Goal: Information Seeking & Learning: Learn about a topic

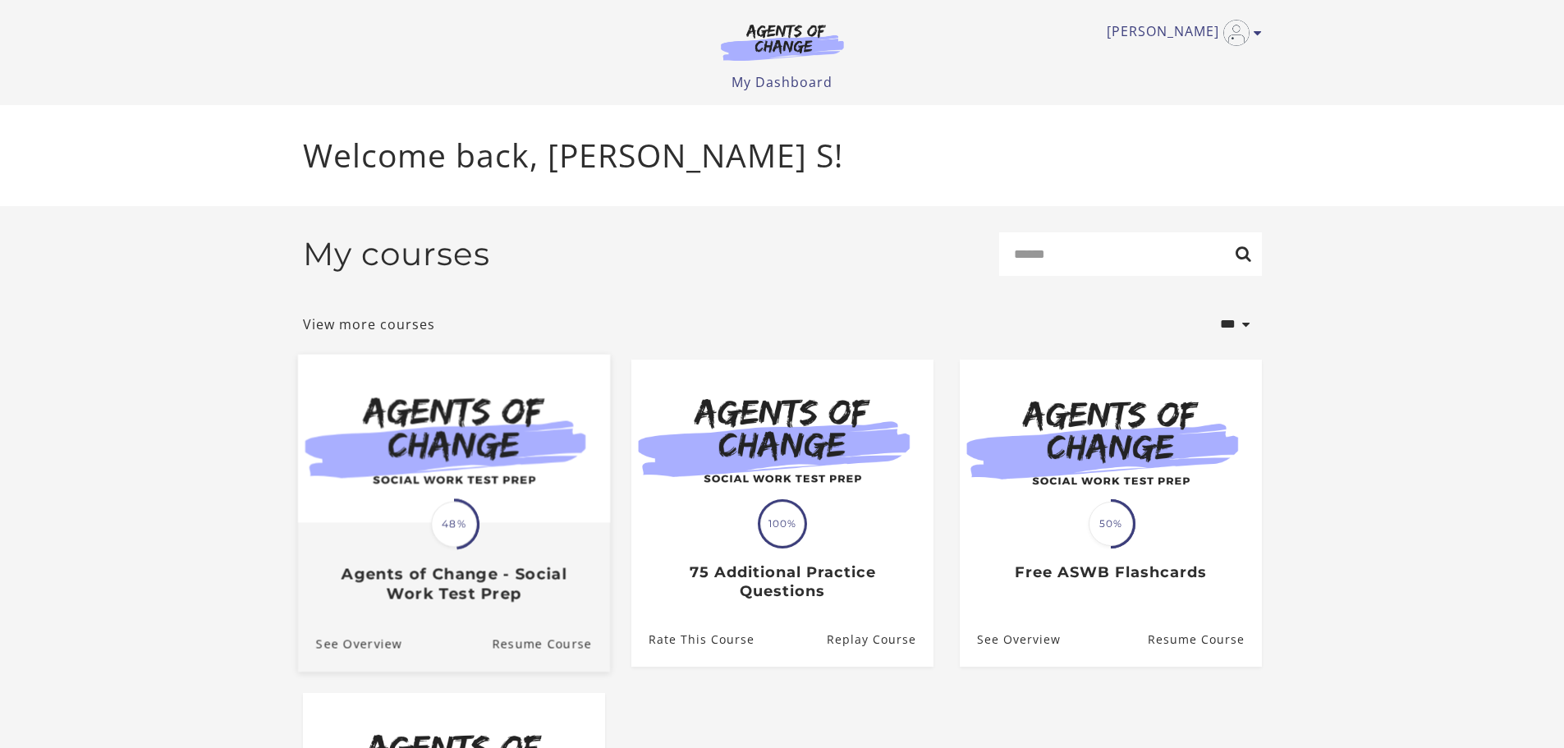
click at [449, 529] on span "48%" at bounding box center [454, 524] width 46 height 46
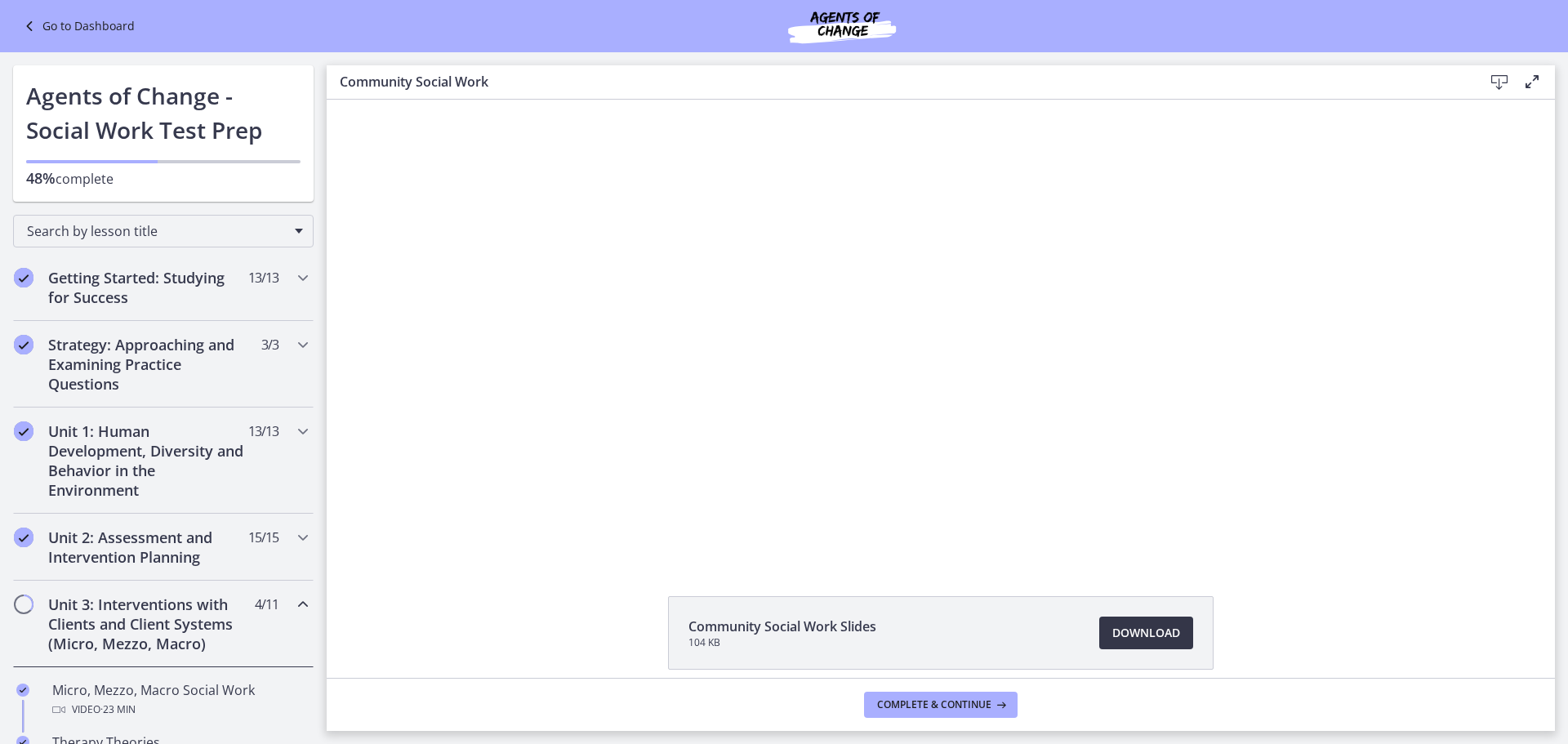
click at [1158, 630] on span "Download Opens in a new window" at bounding box center [1146, 633] width 68 height 20
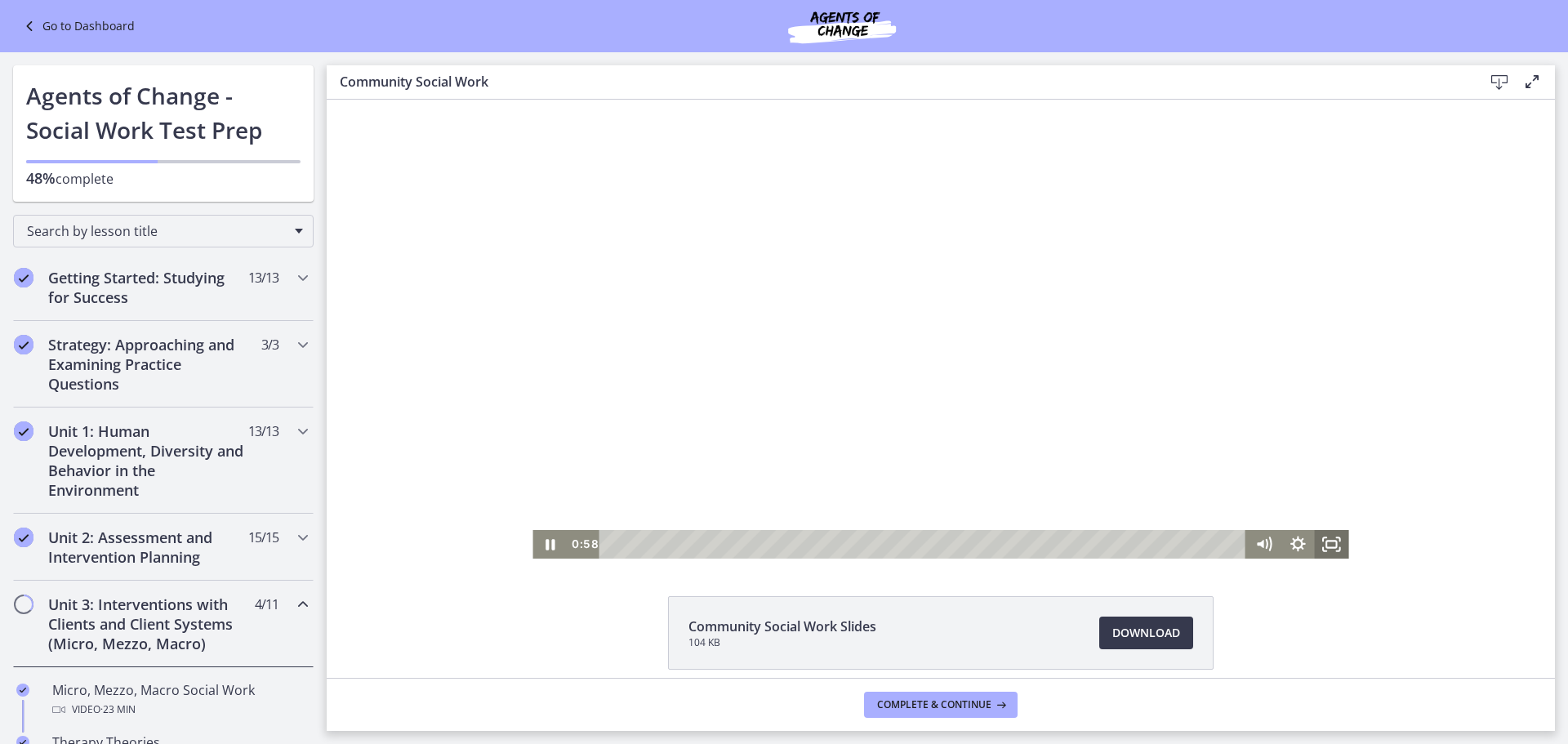
click at [1332, 542] on icon "Fullscreen" at bounding box center [1332, 544] width 34 height 29
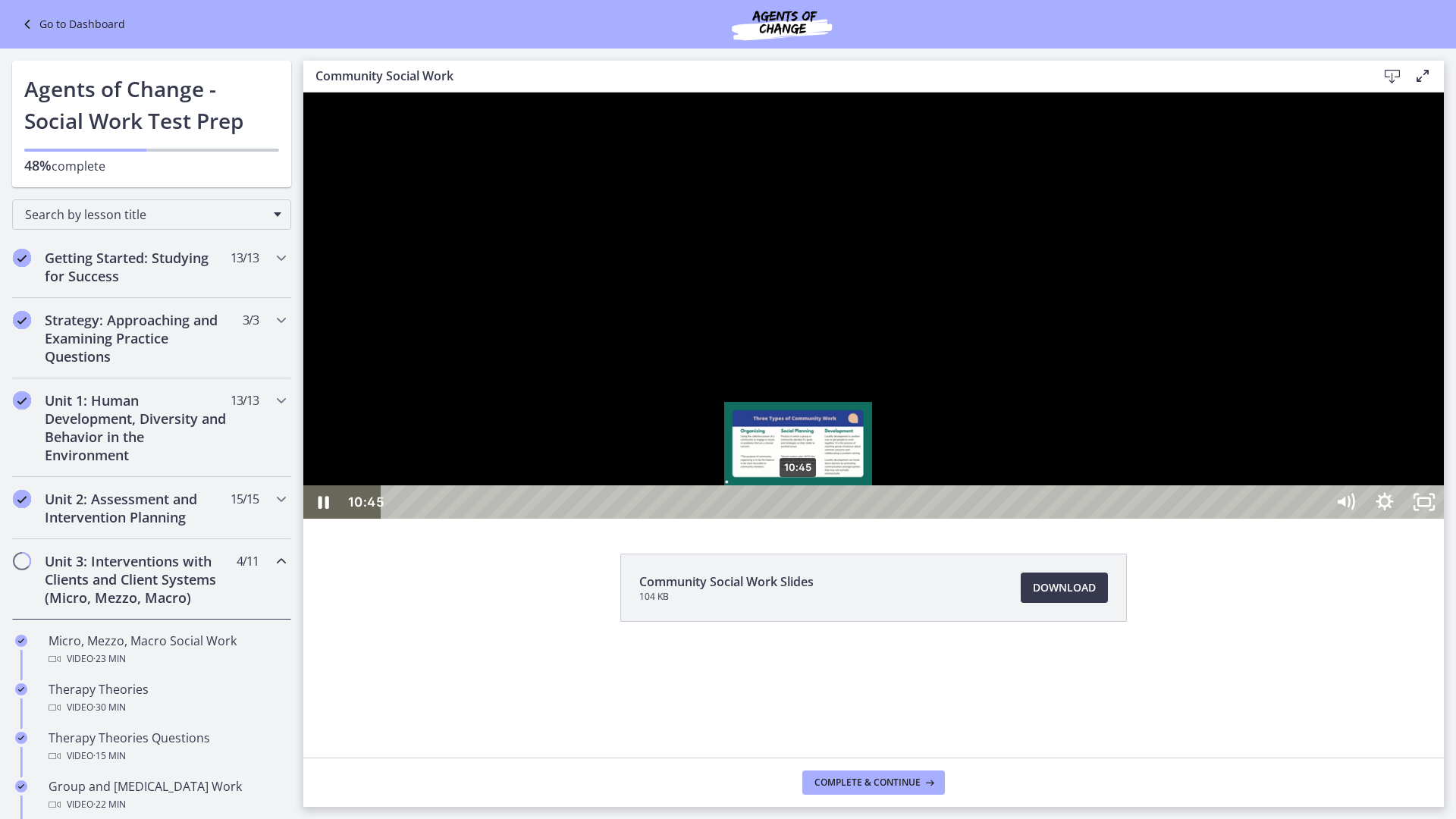
click at [799, 519] on div "10:45" at bounding box center [856, 501] width 920 height 33
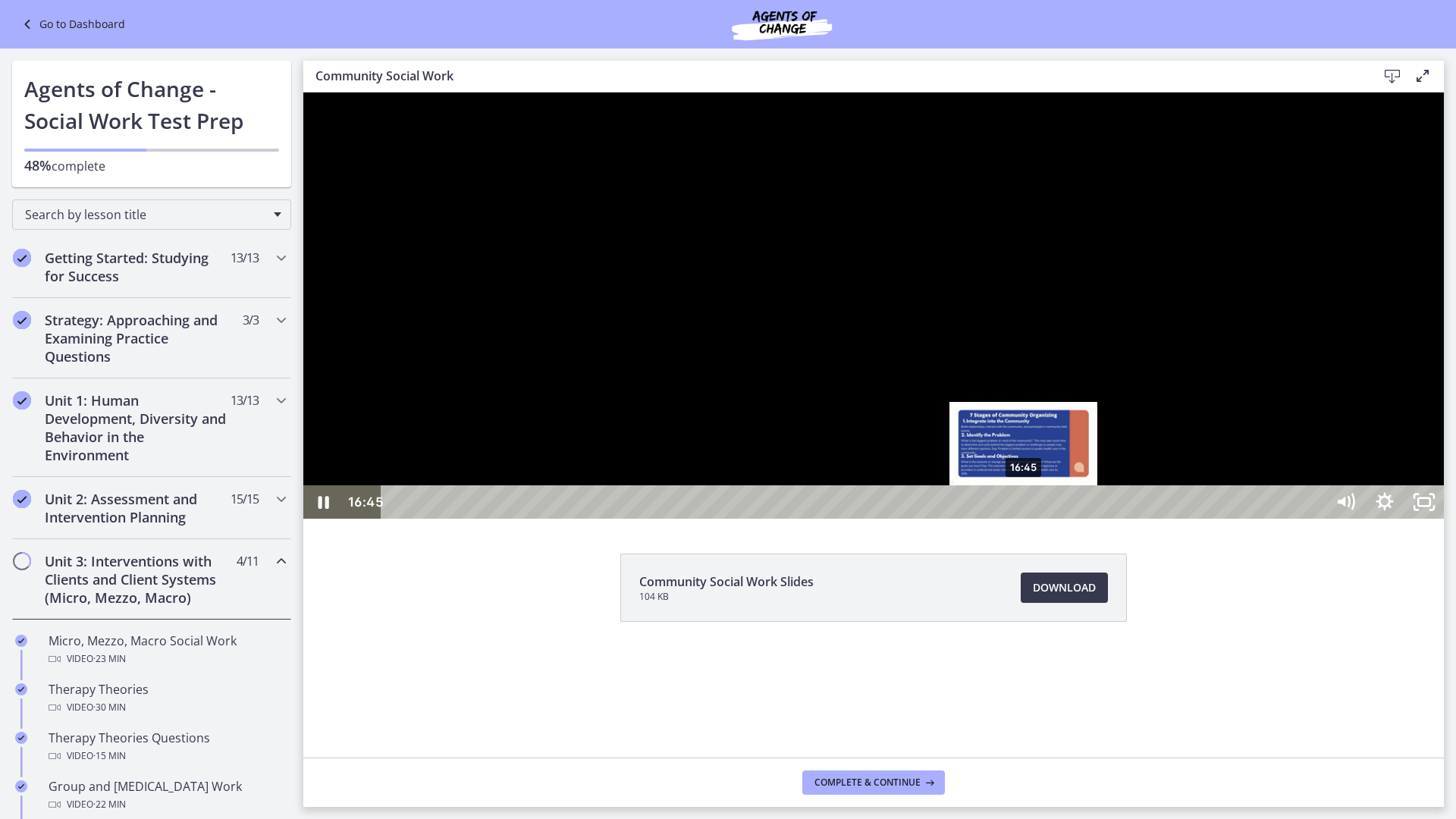
click at [1024, 519] on div "16:45" at bounding box center [856, 501] width 920 height 33
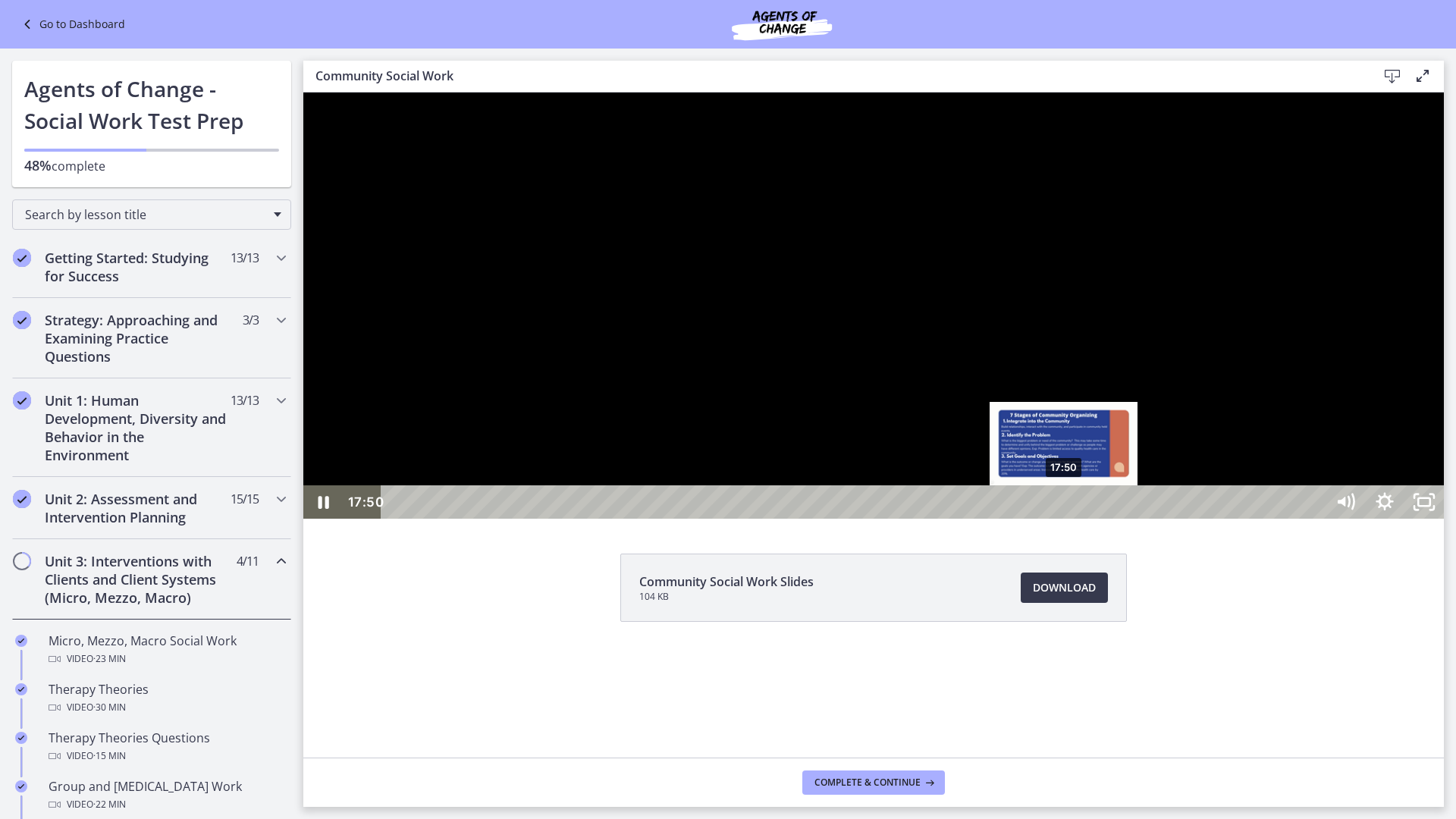
click at [1064, 519] on div "17:50" at bounding box center [856, 501] width 920 height 33
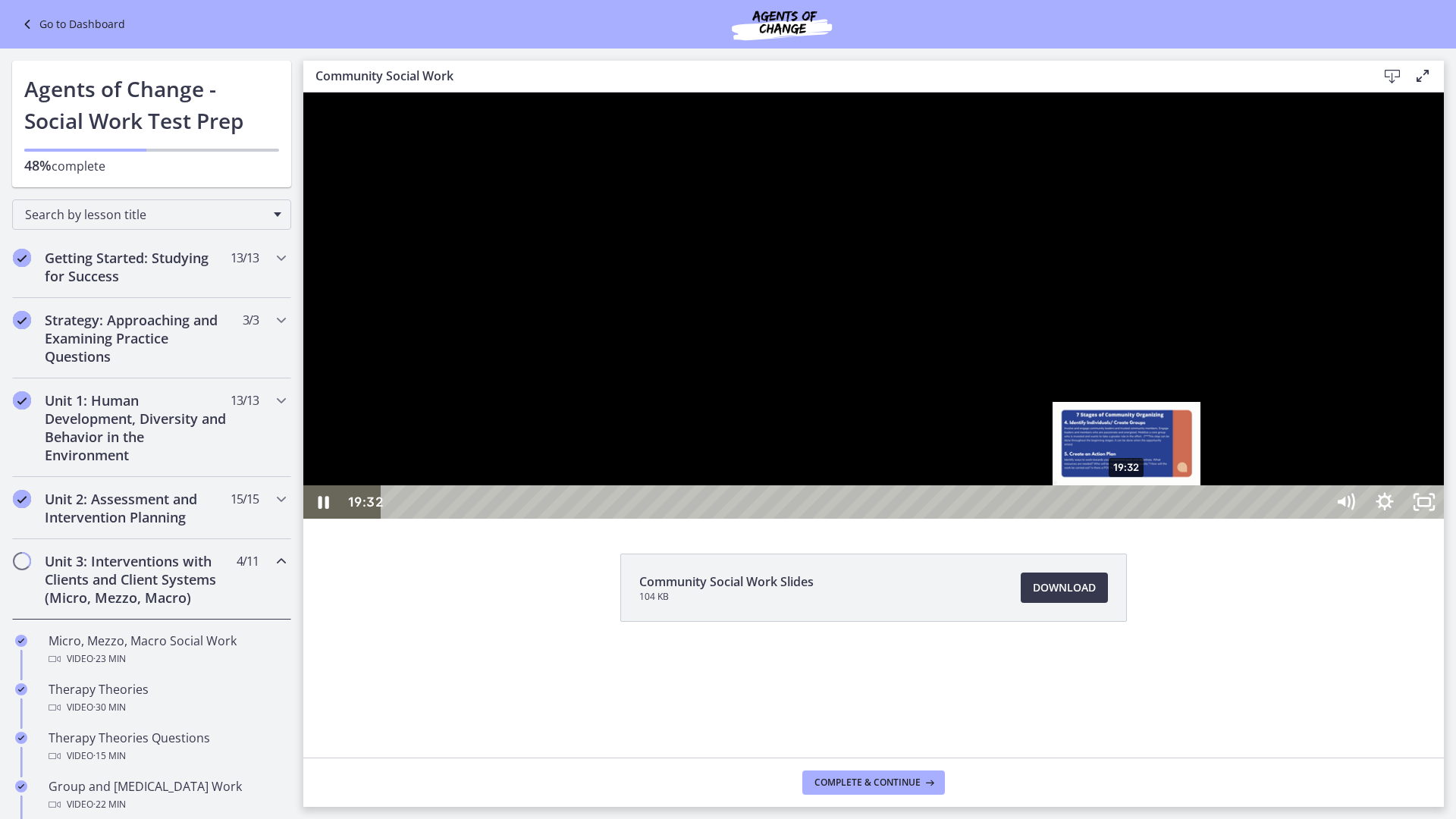
click at [1128, 519] on div "19:32" at bounding box center [856, 501] width 920 height 33
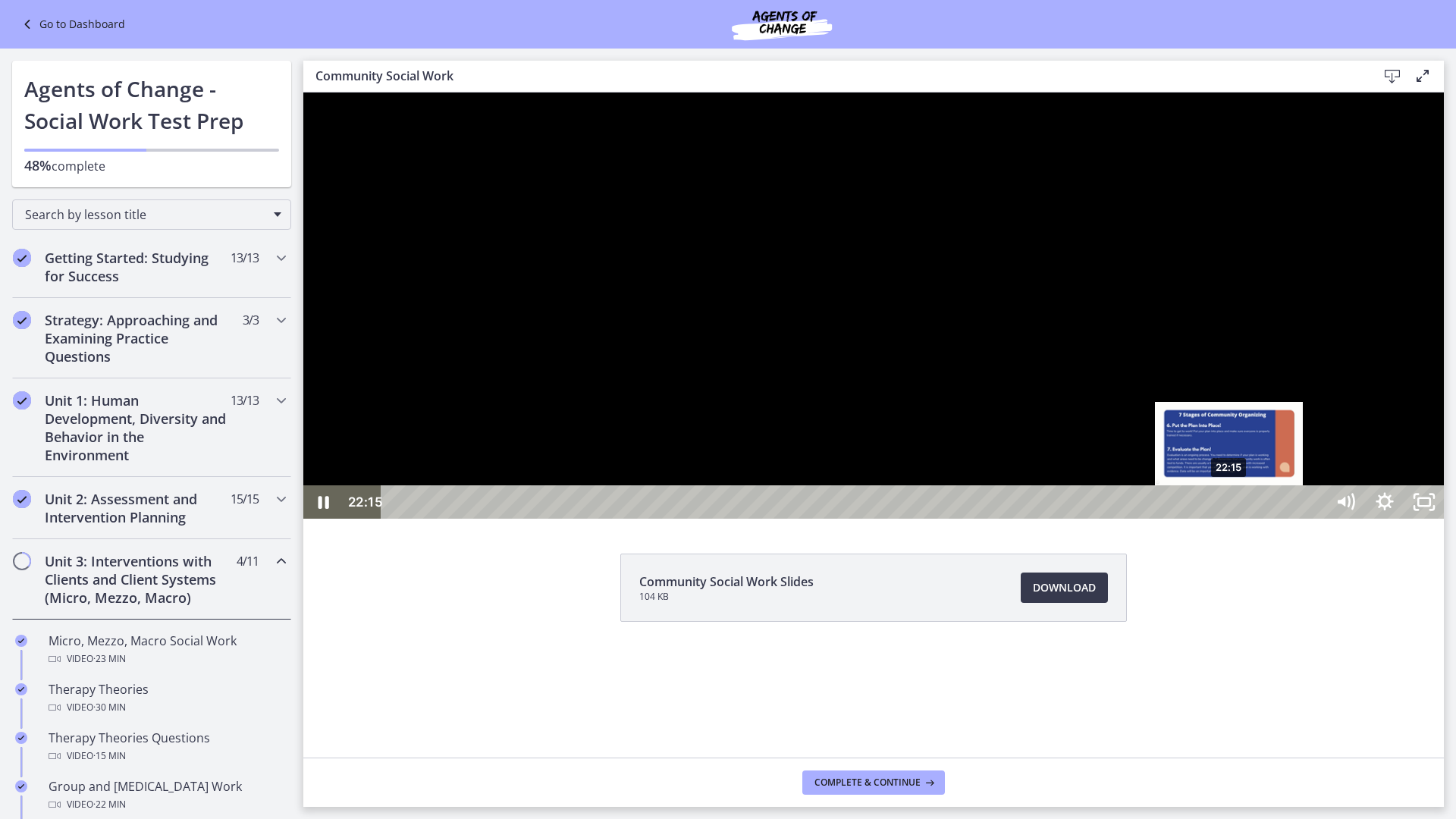
click at [1231, 519] on div "22:15" at bounding box center [856, 501] width 920 height 33
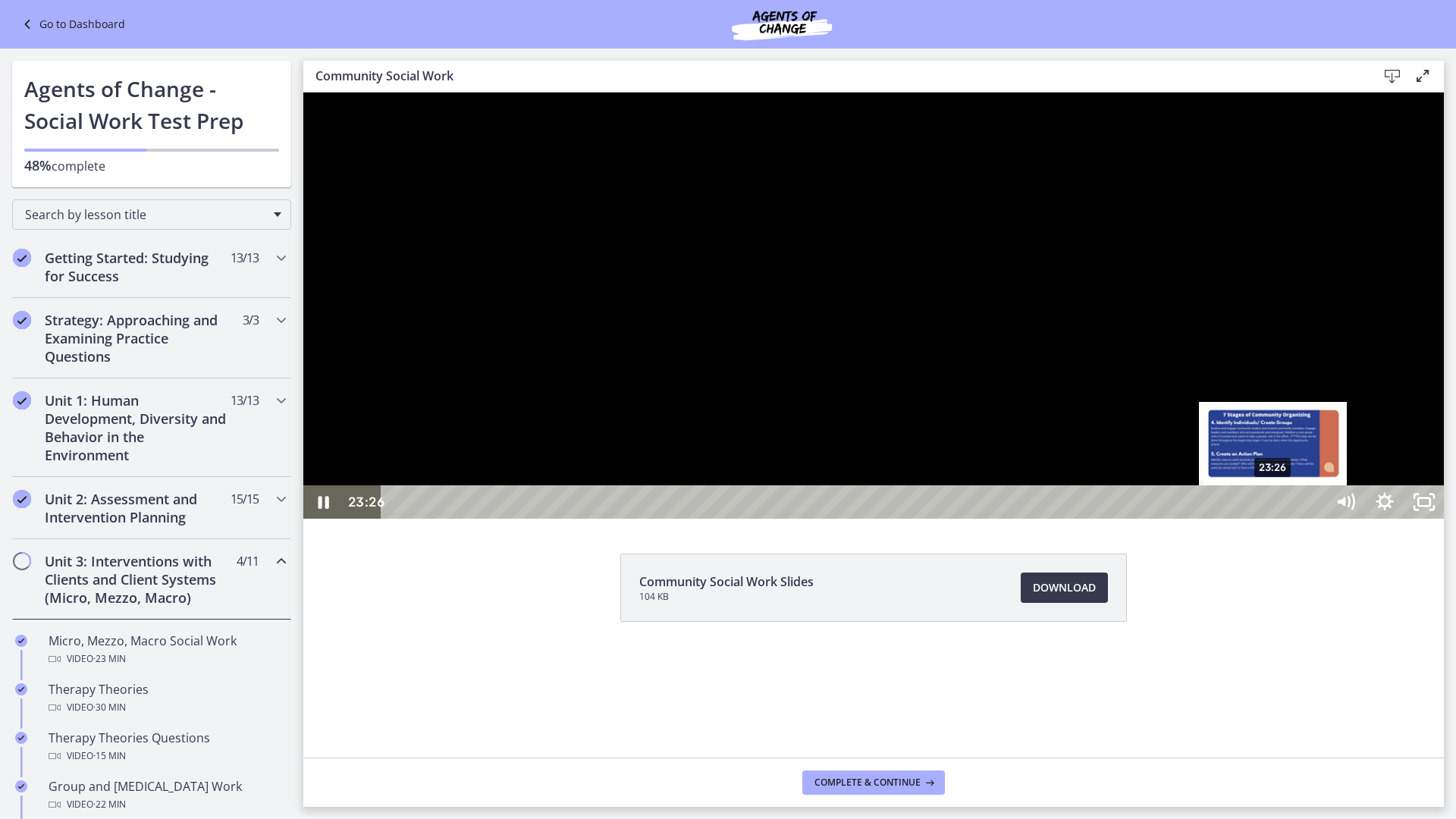
click at [1274, 519] on div "23:26" at bounding box center [856, 501] width 920 height 33
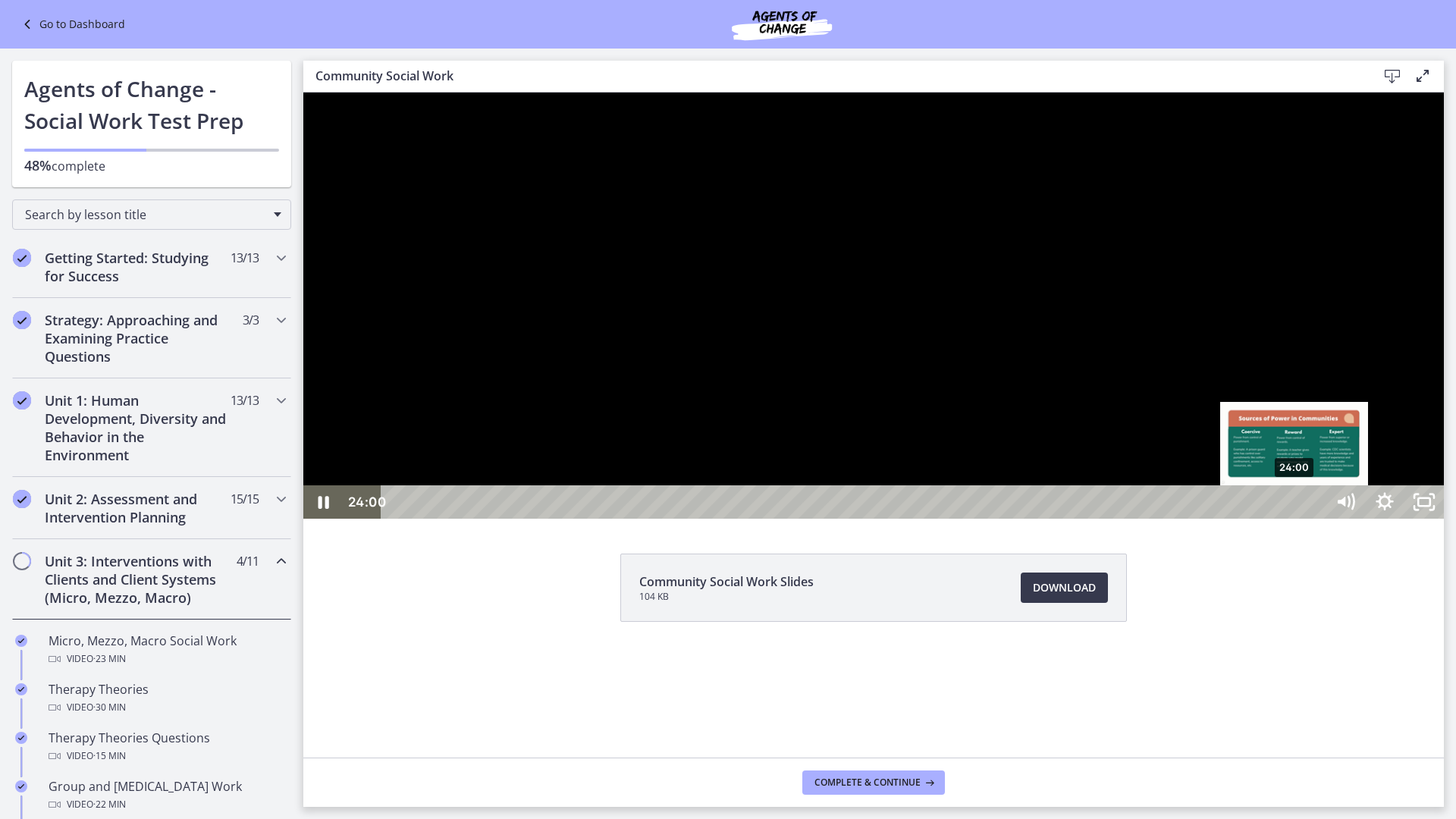
click at [1295, 519] on div "24:00" at bounding box center [856, 501] width 920 height 33
click at [1282, 519] on div "23:38" at bounding box center [856, 501] width 920 height 33
click at [1292, 519] on div "23:54" at bounding box center [856, 501] width 920 height 33
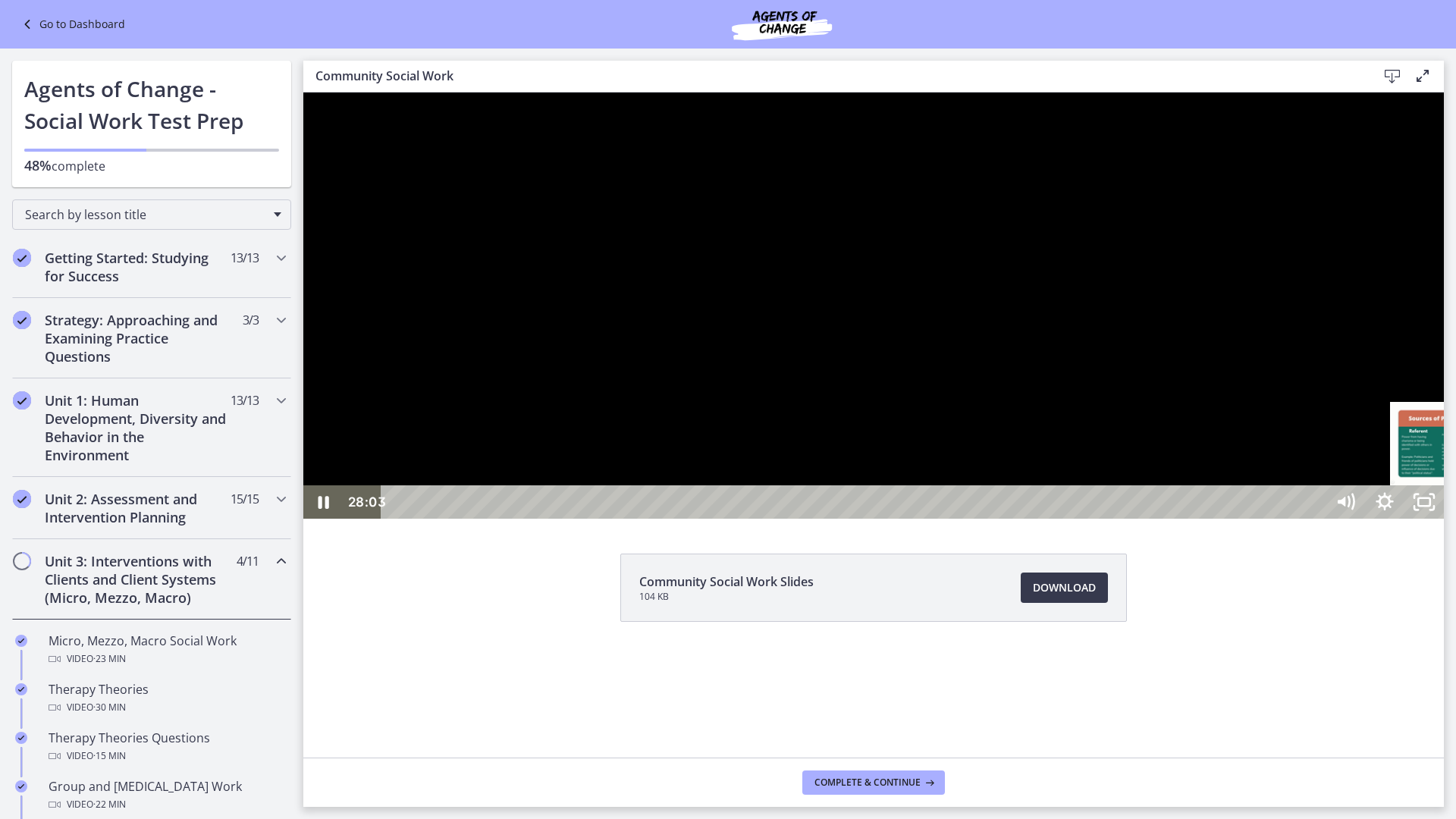
click at [1316, 519] on div "28:32" at bounding box center [856, 501] width 920 height 33
click at [1316, 519] on div "29:14" at bounding box center [856, 501] width 920 height 33
click at [1316, 519] on div "29:35" at bounding box center [856, 501] width 920 height 33
click at [1316, 519] on div "29:51" at bounding box center [856, 501] width 920 height 33
click at [1338, 519] on div at bounding box center [873, 305] width 1141 height 426
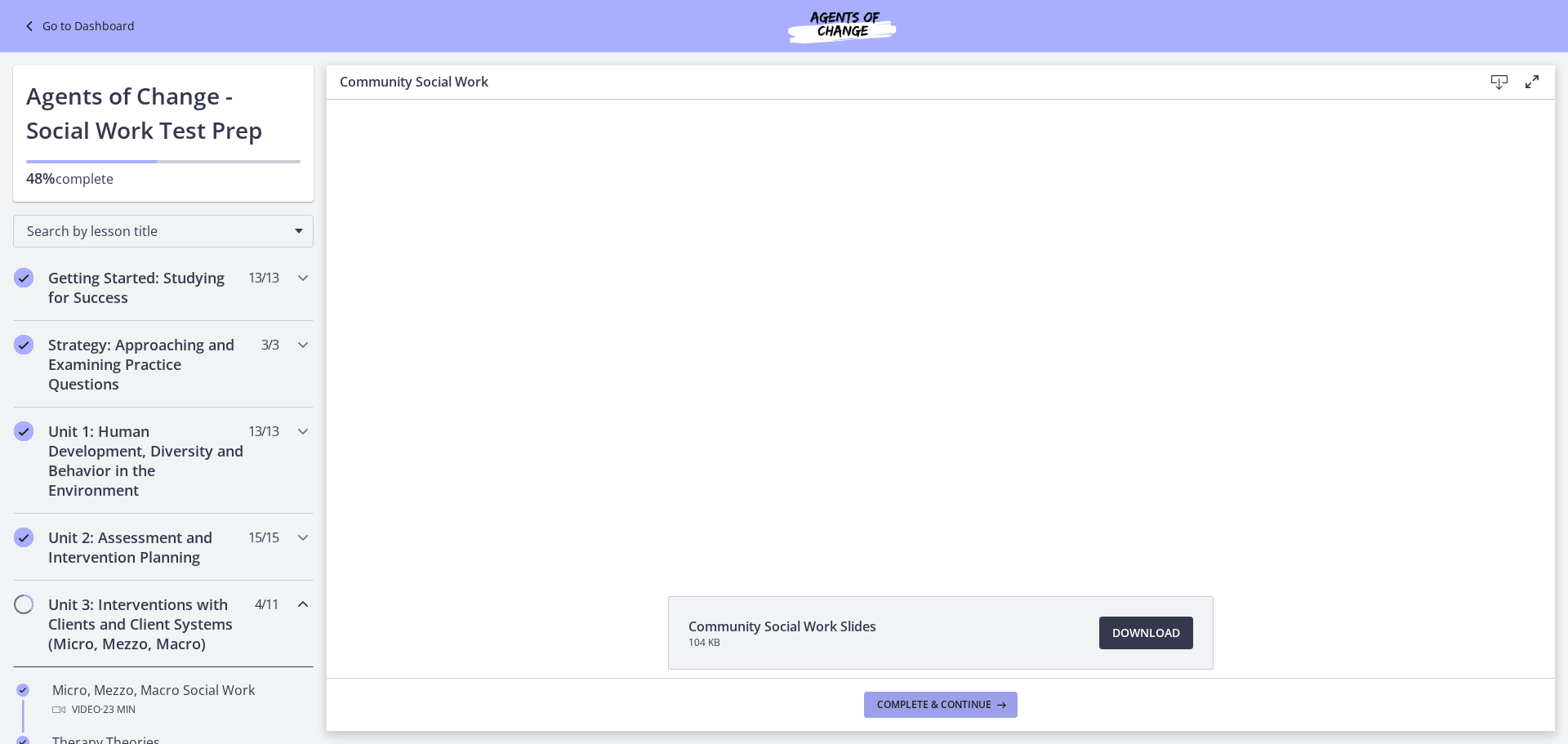
click at [922, 702] on span "Complete & continue" at bounding box center [934, 704] width 114 height 13
click at [294, 610] on icon "Chapters" at bounding box center [303, 605] width 20 height 20
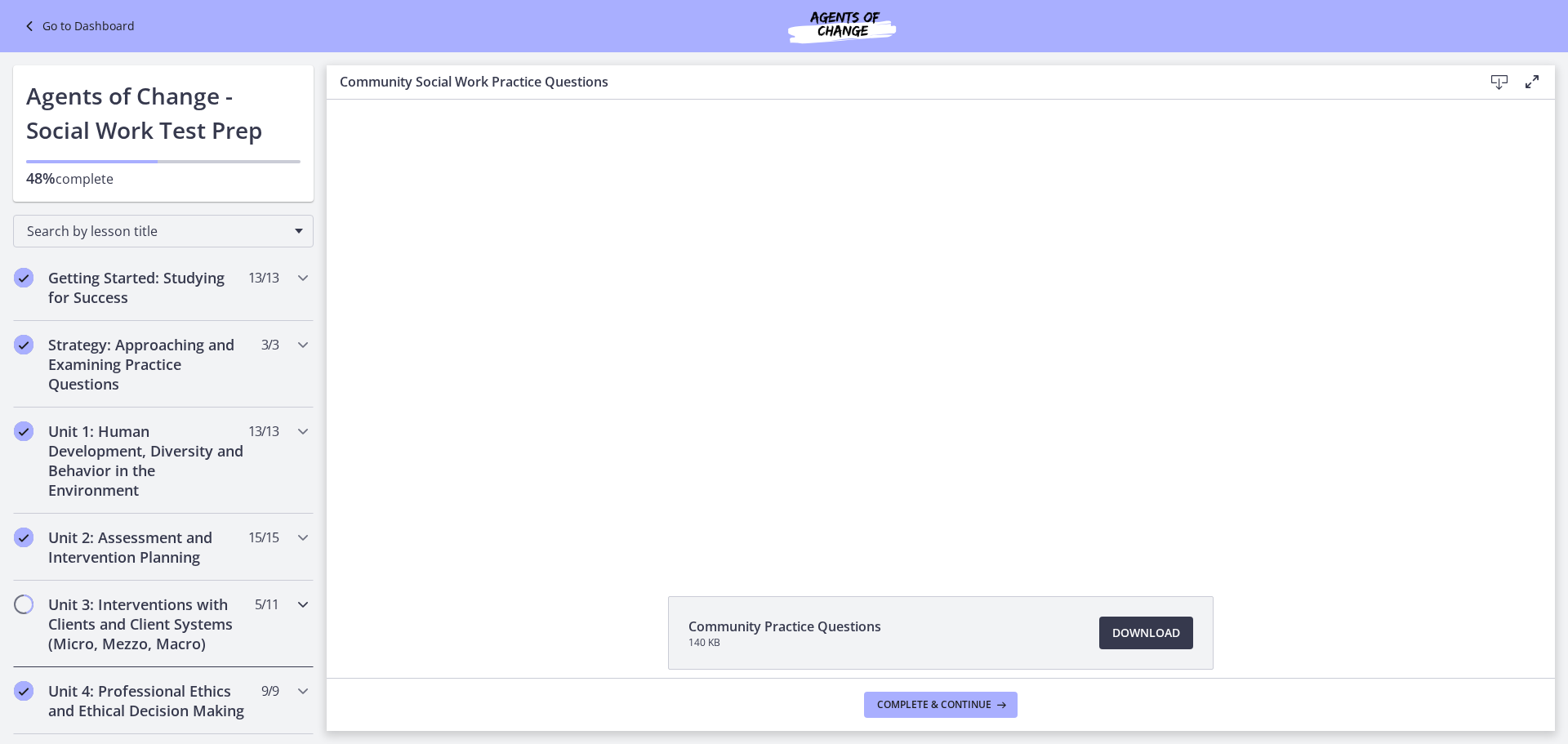
click at [294, 610] on icon "Chapters" at bounding box center [303, 605] width 20 height 20
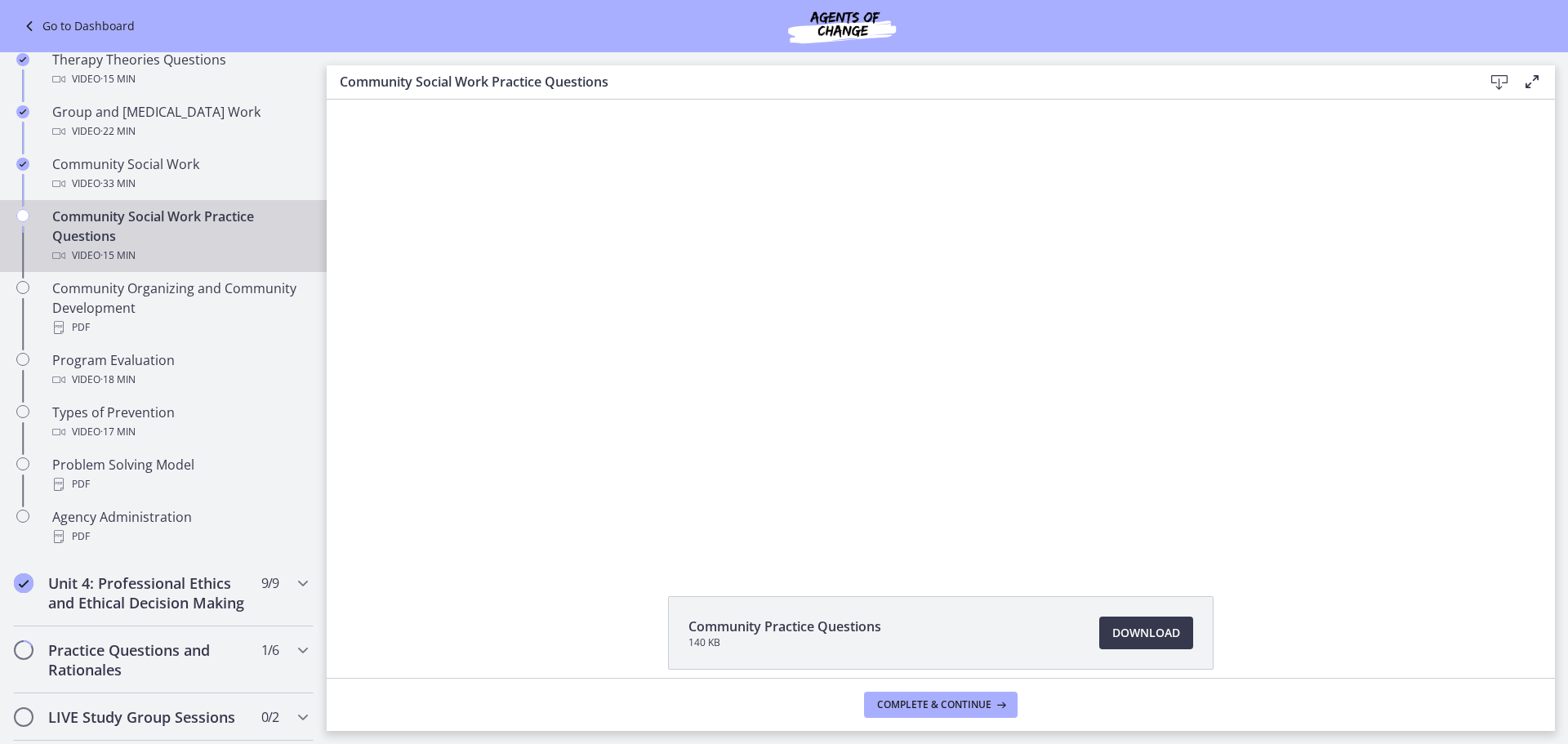
scroll to position [490, 0]
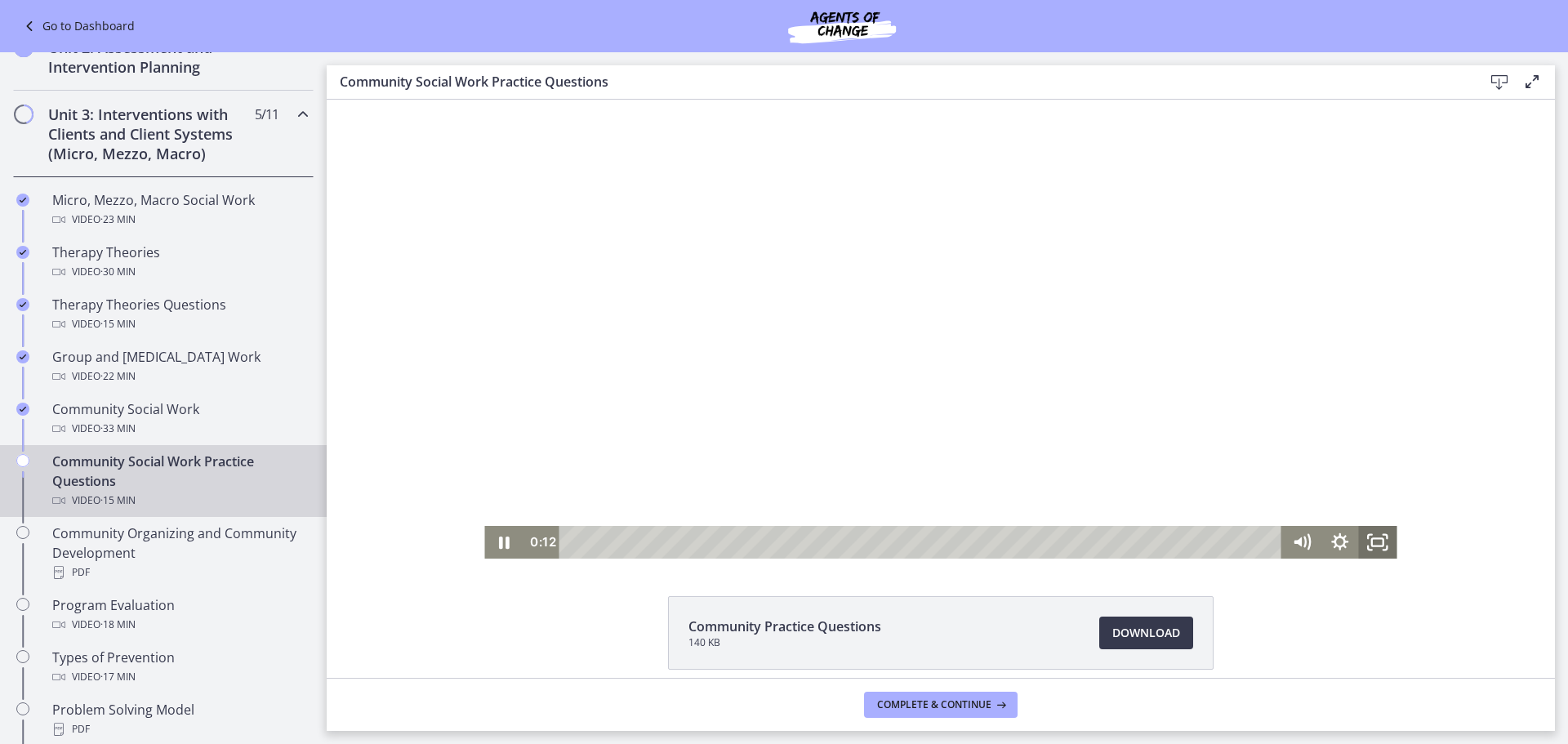
drag, startPoint x: 1373, startPoint y: 546, endPoint x: 1700, endPoint y: 745, distance: 382.8
click at [1373, 545] on rect "Fullscreen" at bounding box center [1377, 541] width 11 height 7
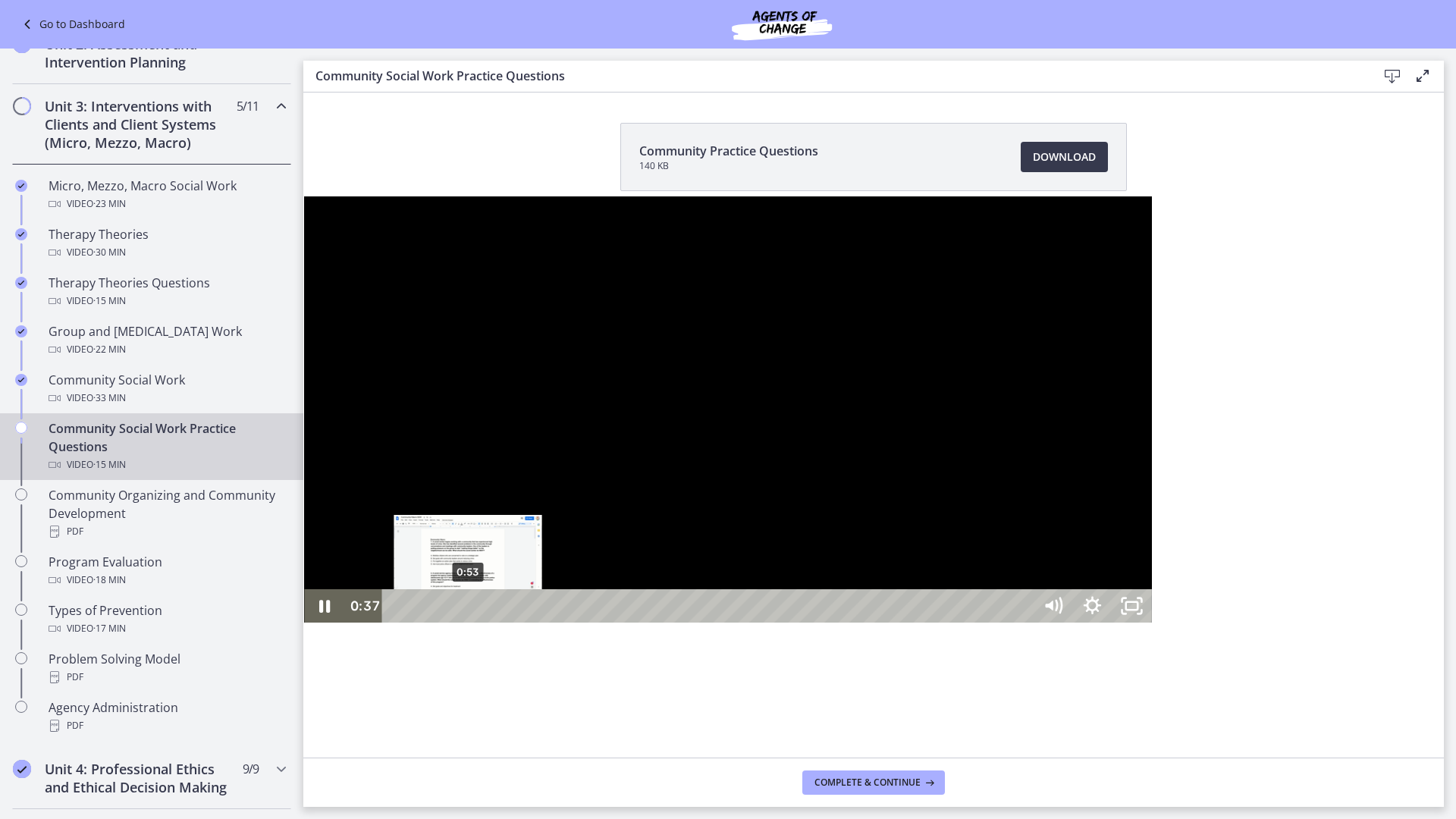
click at [396, 622] on div "0:53" at bounding box center [710, 606] width 627 height 33
click at [396, 622] on div "1:08" at bounding box center [710, 606] width 627 height 33
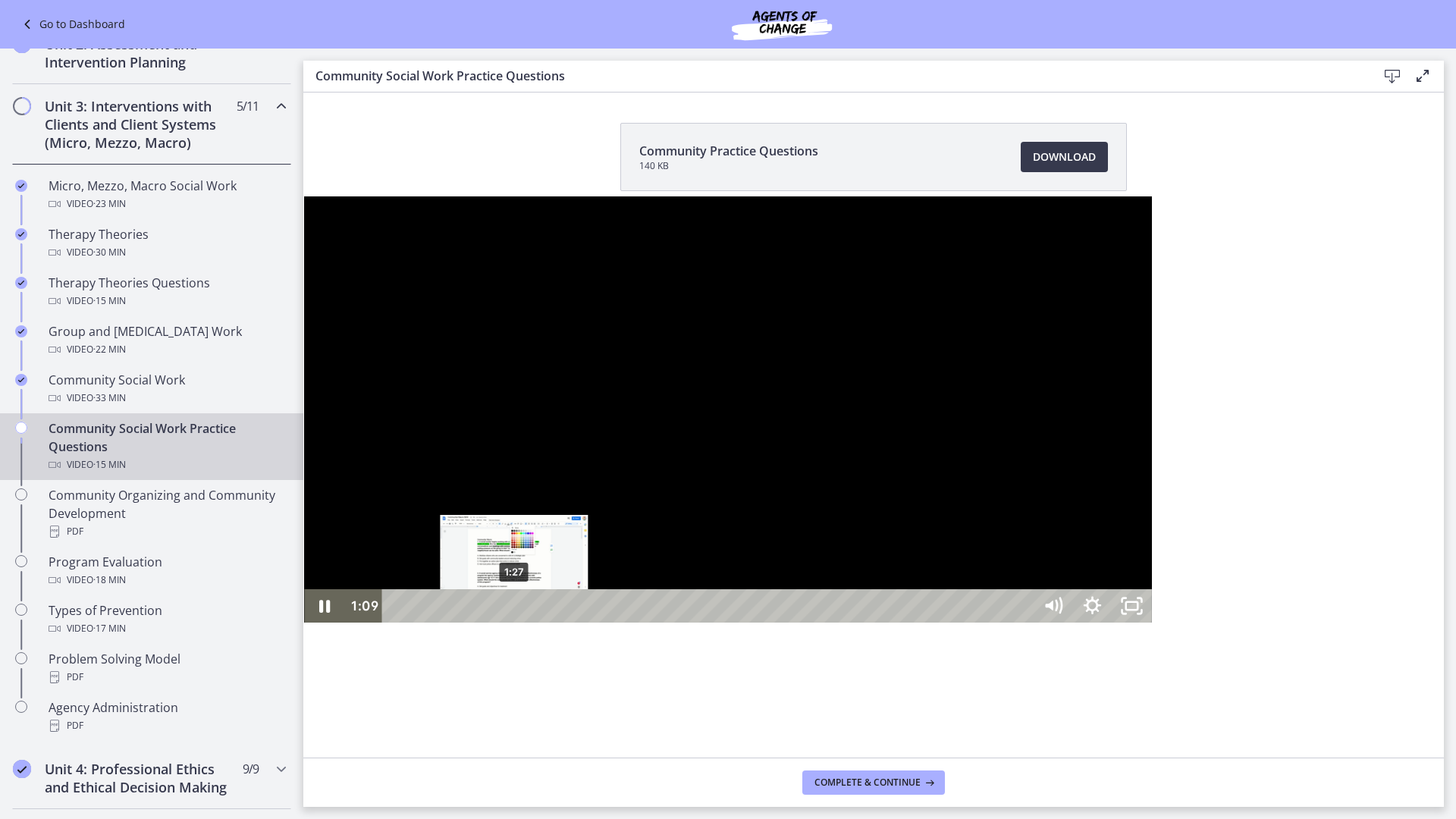
click at [396, 622] on div "1:27" at bounding box center [710, 606] width 627 height 33
click at [396, 622] on div "1:45" at bounding box center [710, 606] width 627 height 33
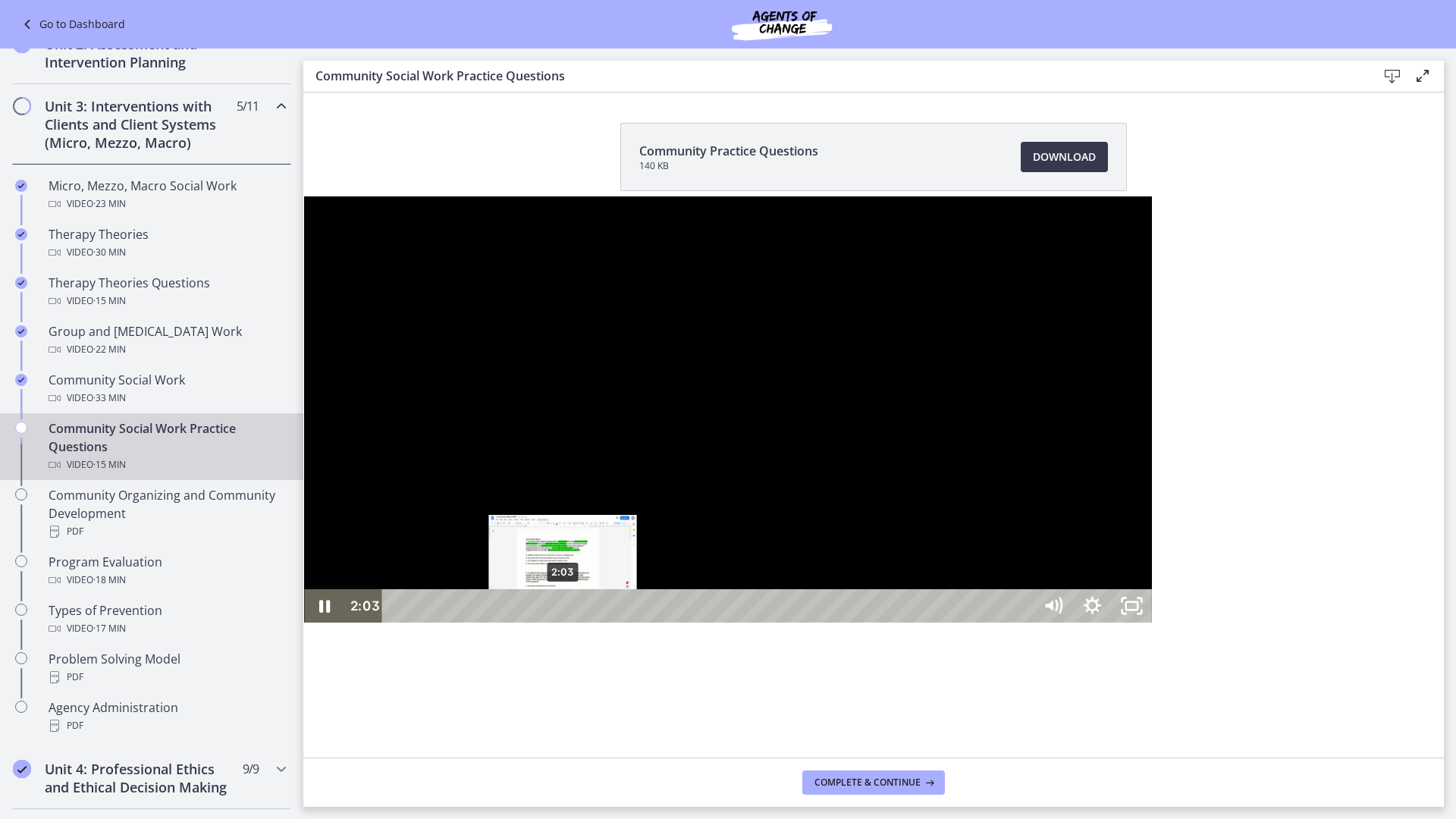
click at [396, 622] on div "2:03" at bounding box center [710, 606] width 627 height 33
click at [396, 622] on div "2:20" at bounding box center [710, 606] width 627 height 33
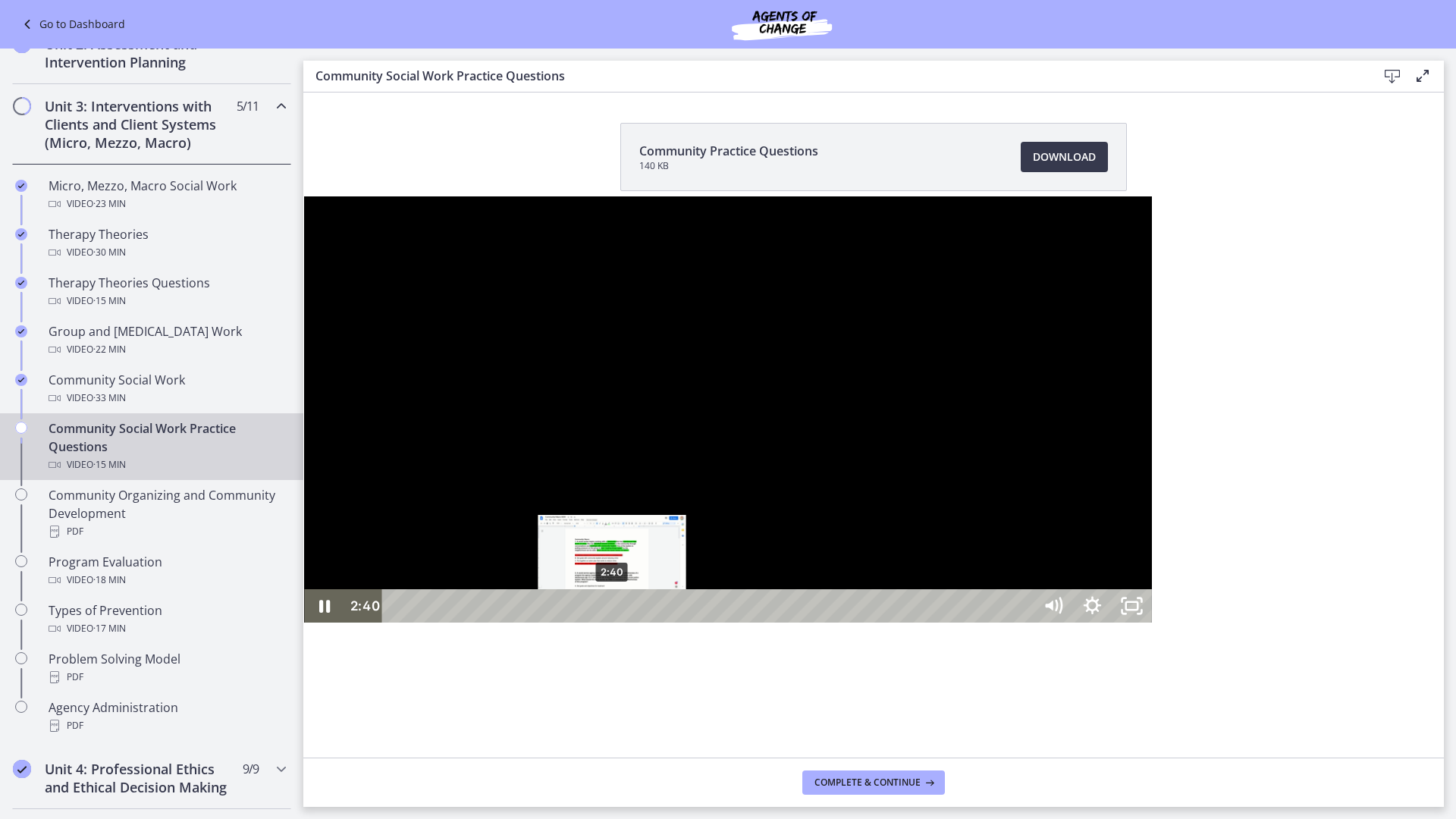
click at [396, 622] on div "2:40" at bounding box center [710, 606] width 627 height 33
click at [396, 622] on div "2:54" at bounding box center [710, 606] width 627 height 33
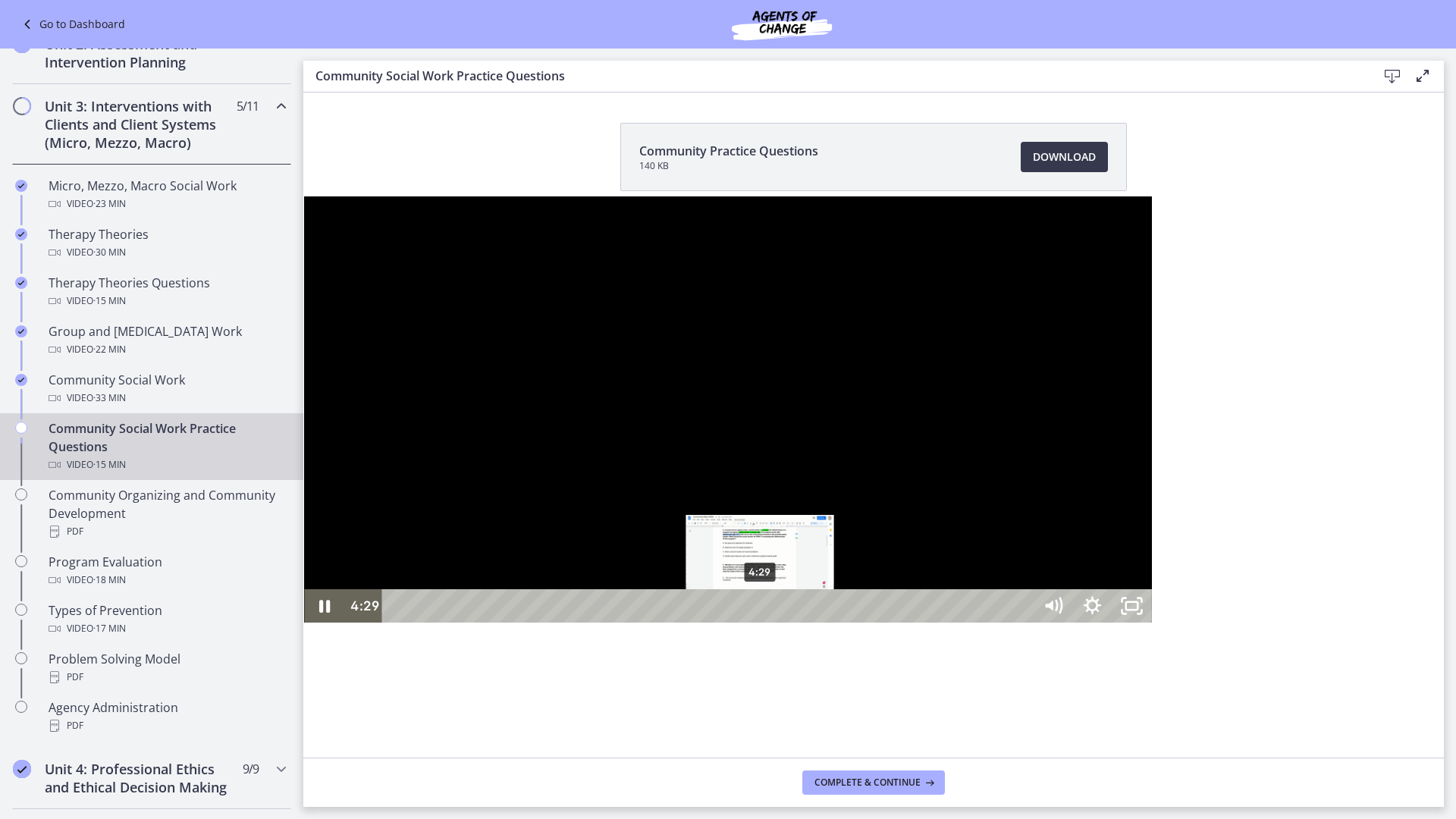
click at [456, 622] on div "4:29" at bounding box center [710, 606] width 627 height 33
click at [481, 622] on div "4:48" at bounding box center [710, 606] width 627 height 33
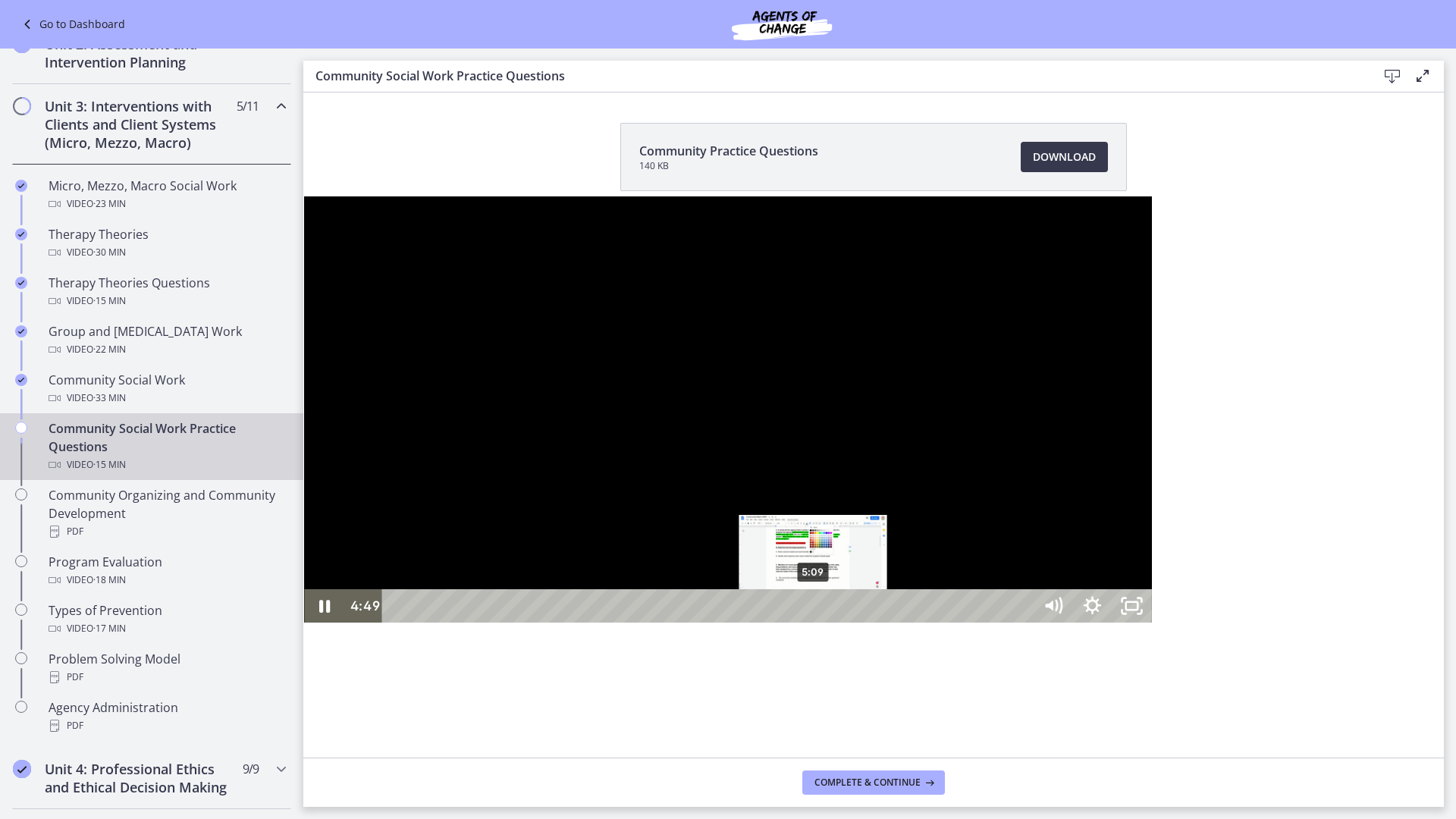
click at [510, 622] on div "5:09" at bounding box center [710, 606] width 627 height 33
click at [528, 622] on div "5:21" at bounding box center [710, 606] width 627 height 33
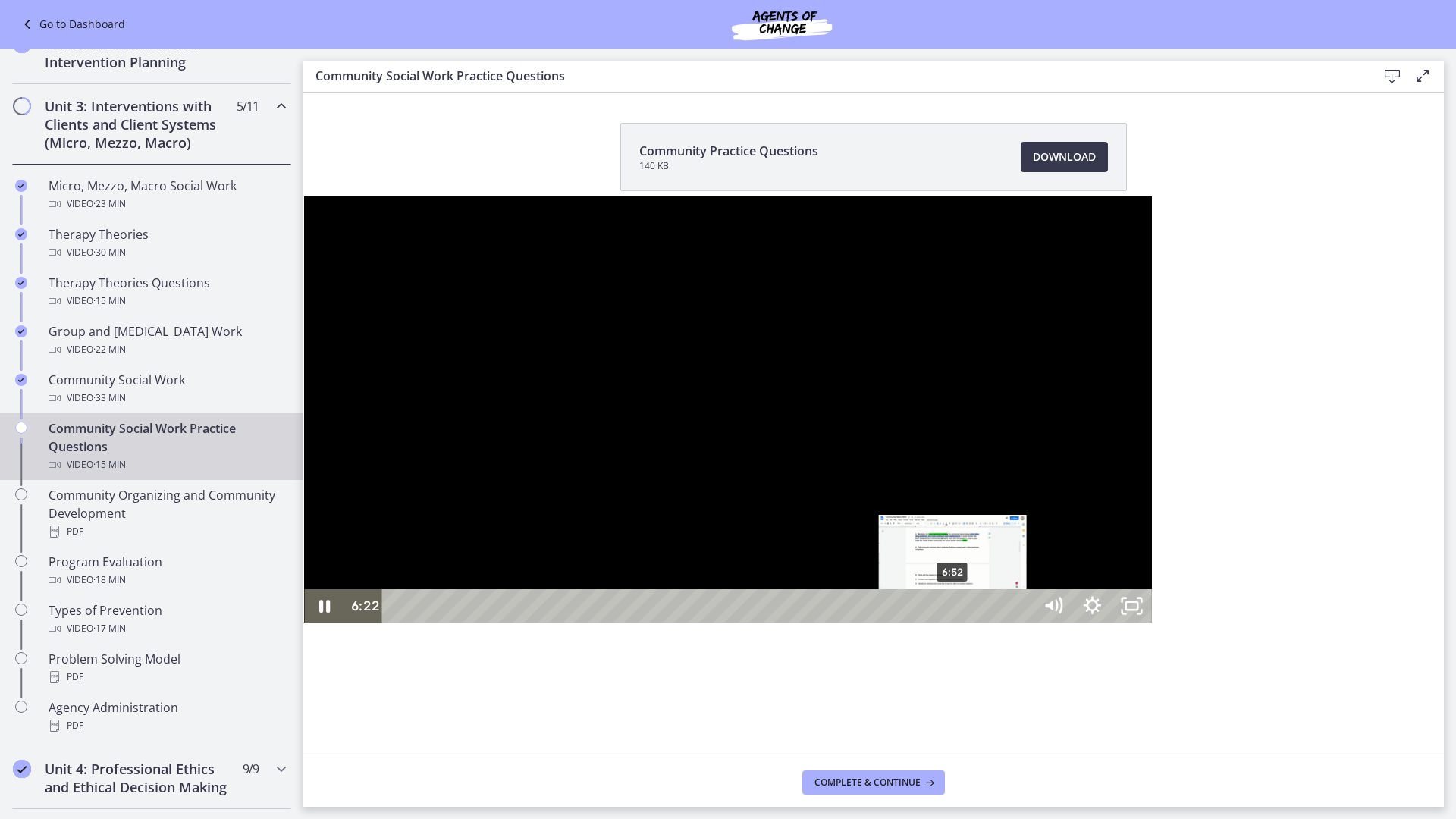
click at [649, 622] on div "6:52" at bounding box center [710, 606] width 627 height 33
click at [665, 622] on div "7:04" at bounding box center [710, 606] width 627 height 33
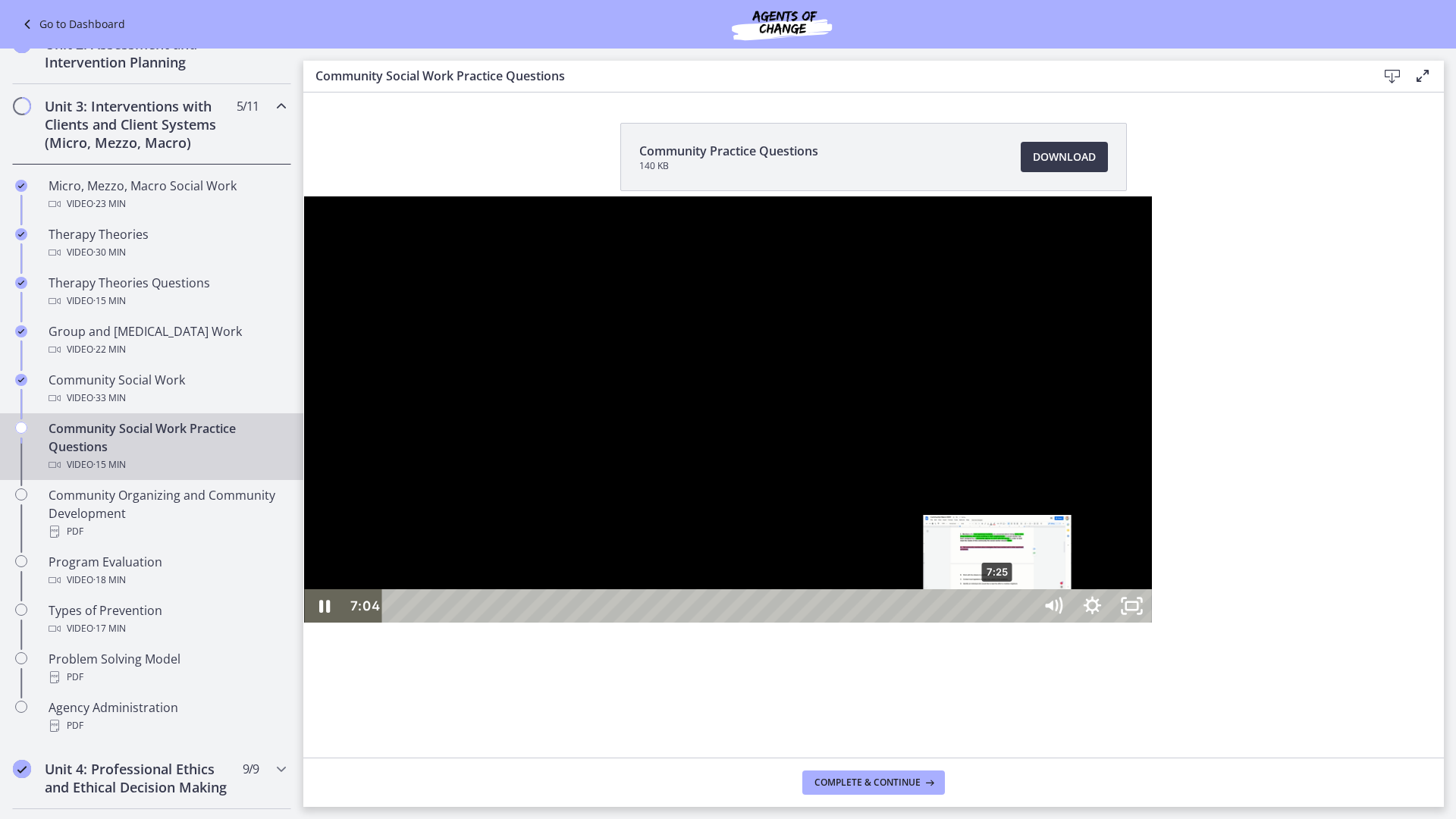
click at [694, 622] on div "7:25" at bounding box center [710, 606] width 627 height 33
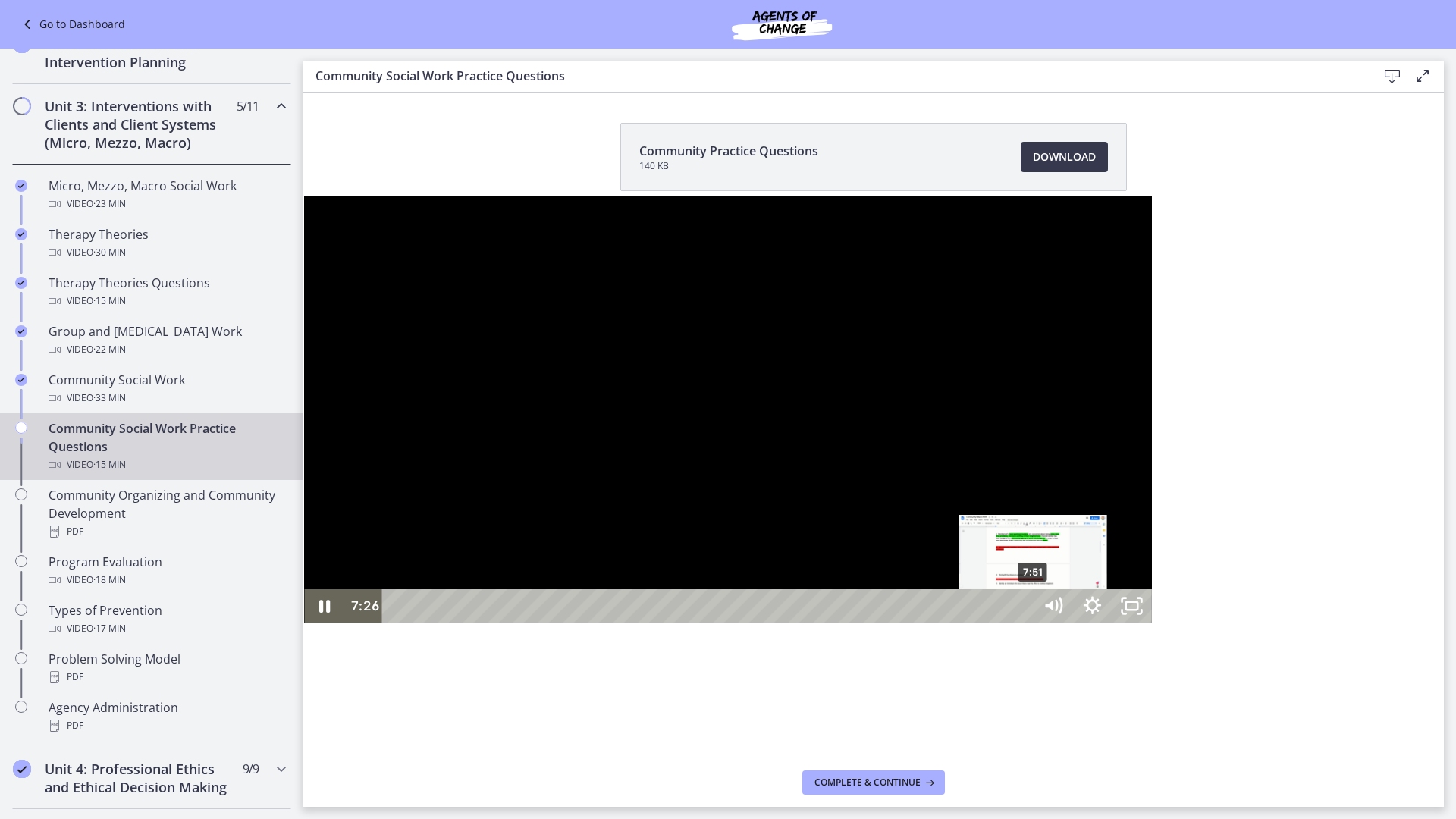
click at [730, 622] on div "7:51" at bounding box center [710, 606] width 627 height 33
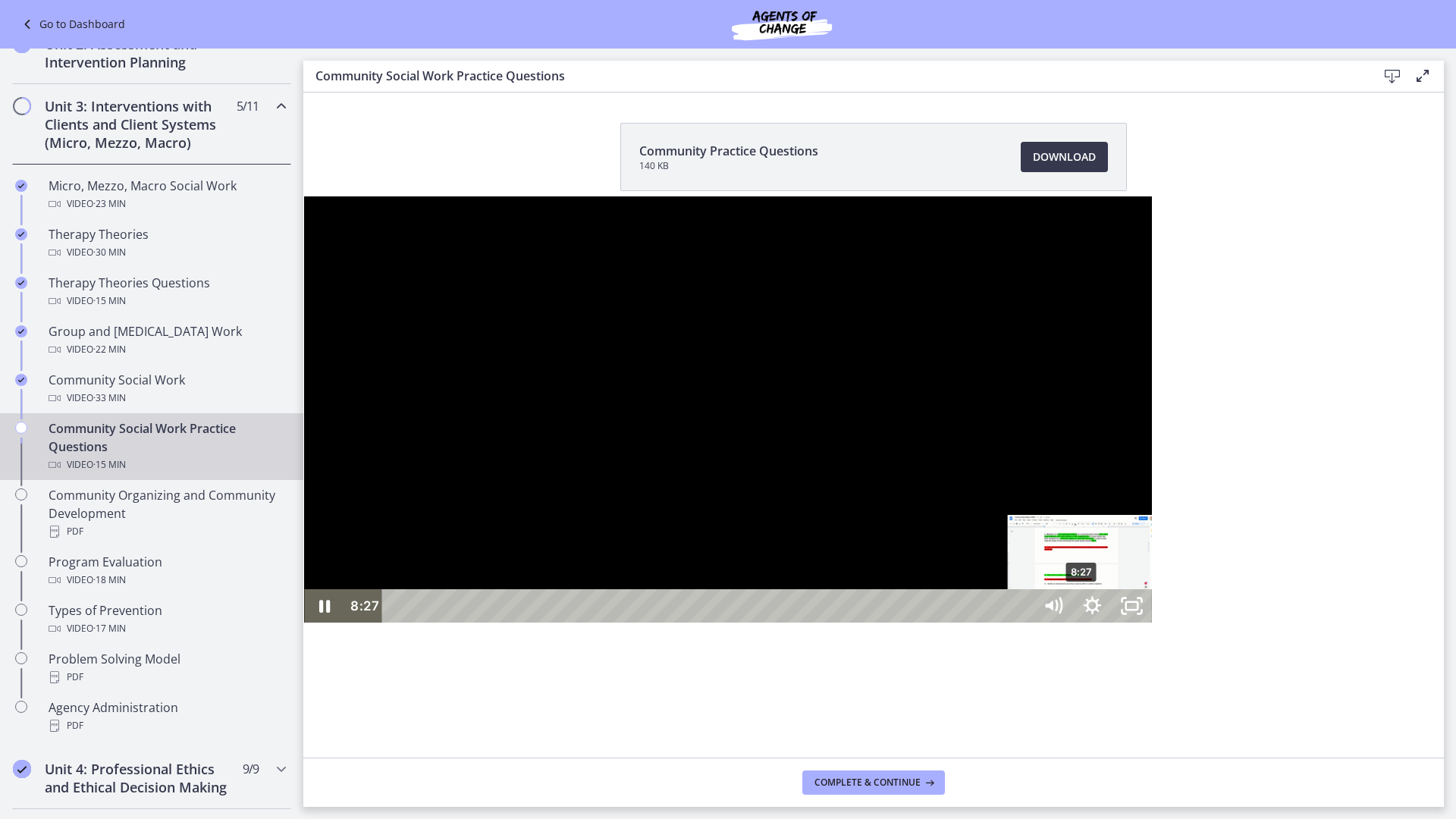
click at [778, 622] on div "8:27" at bounding box center [710, 606] width 627 height 33
click at [869, 622] on div "9:34" at bounding box center [710, 606] width 627 height 33
click at [893, 622] on div "9:52" at bounding box center [710, 606] width 627 height 33
click at [926, 622] on div "10:17" at bounding box center [710, 606] width 627 height 33
click at [1024, 622] on div "11:49" at bounding box center [710, 606] width 627 height 33
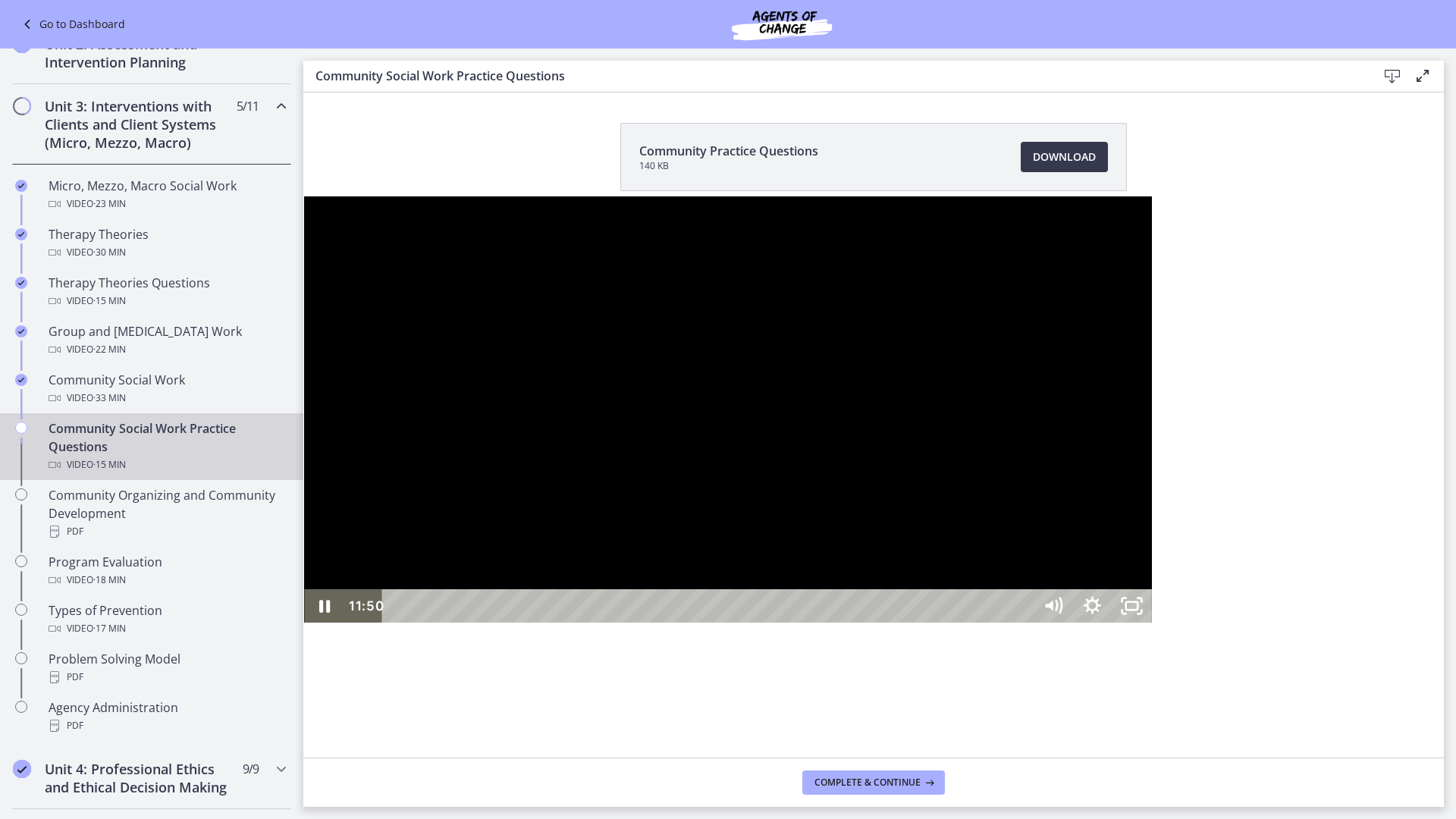
click at [1024, 622] on div "12:19" at bounding box center [710, 606] width 627 height 33
click at [1024, 622] on div "12:43" at bounding box center [710, 606] width 627 height 33
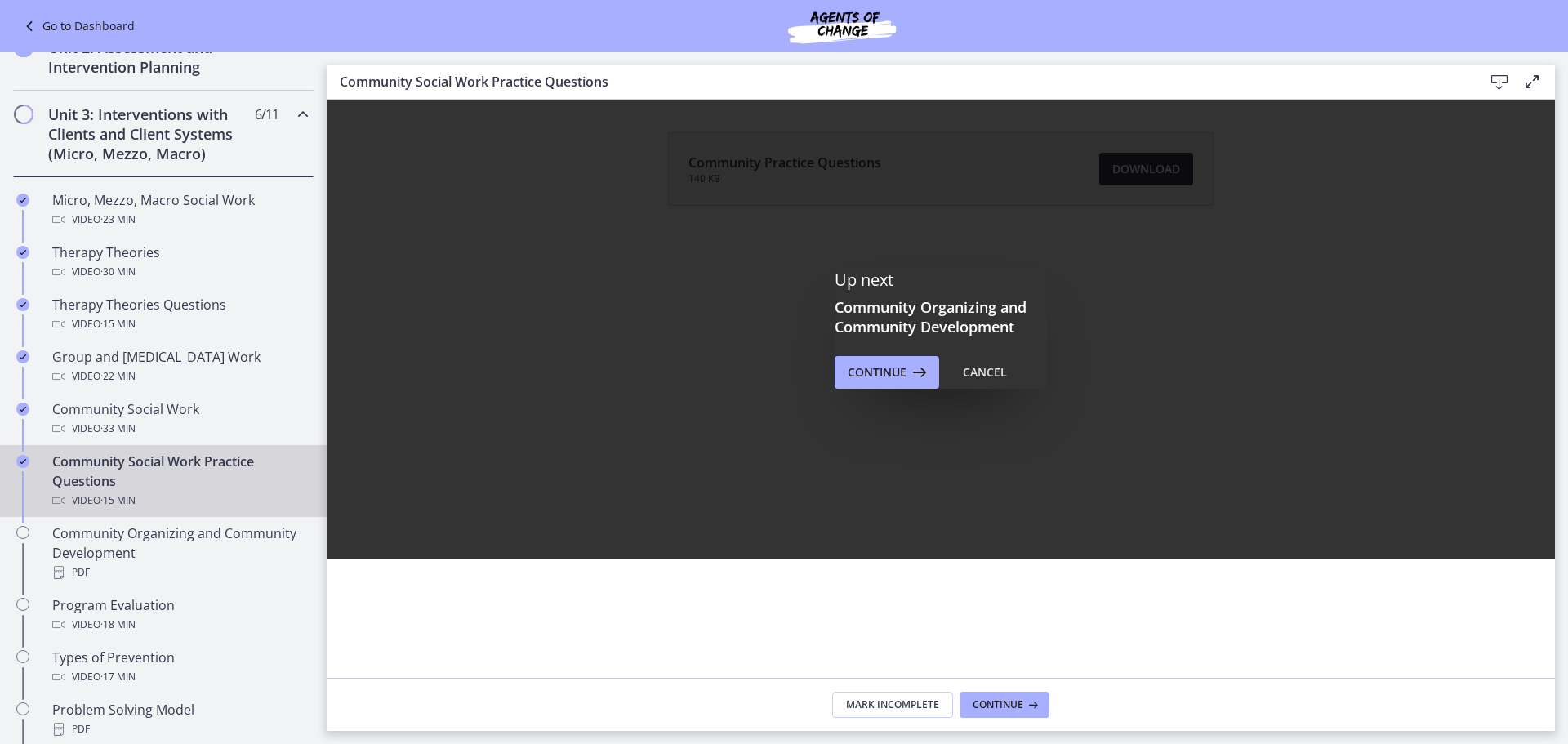
scroll to position [0, 0]
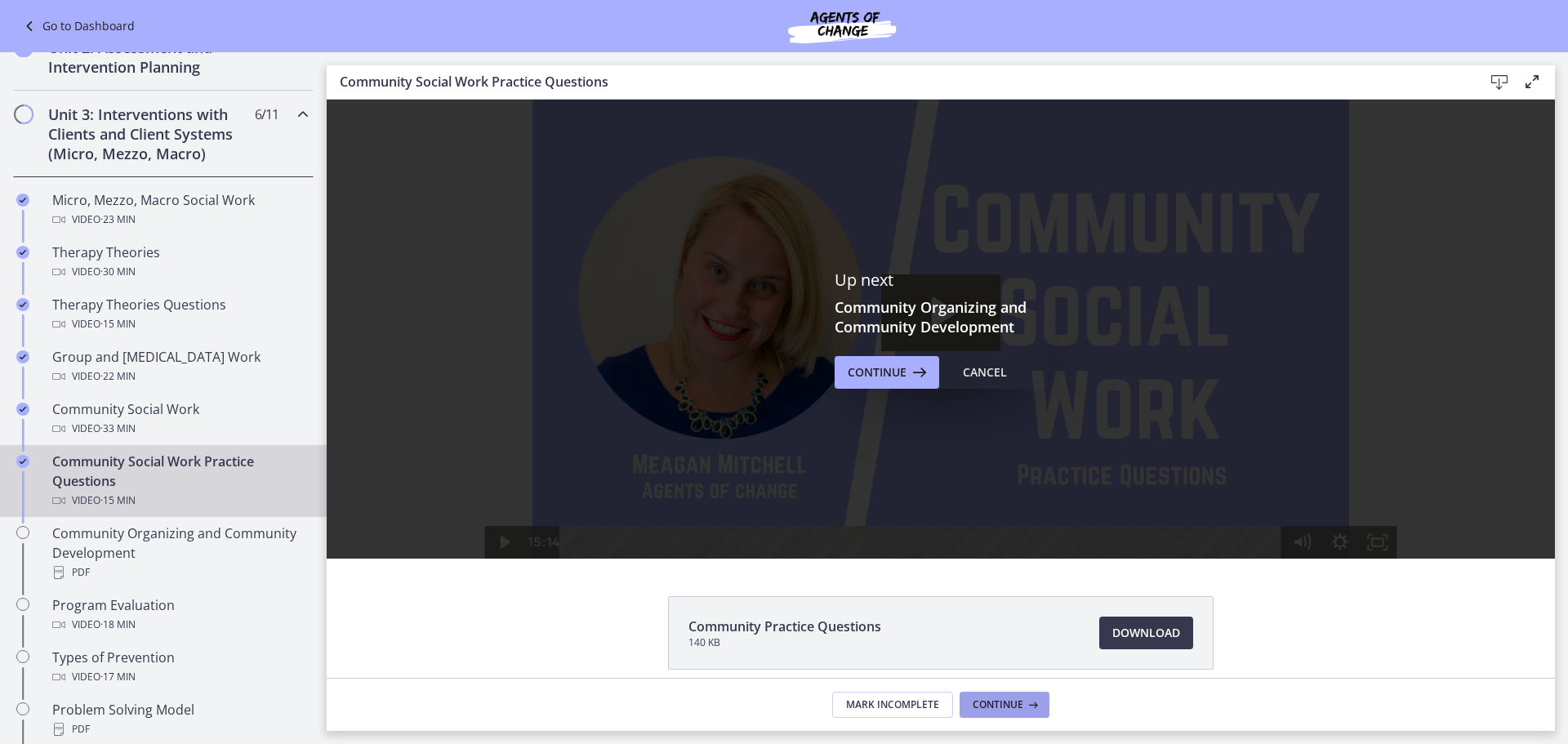
click at [1005, 698] on span "Continue" at bounding box center [998, 704] width 51 height 13
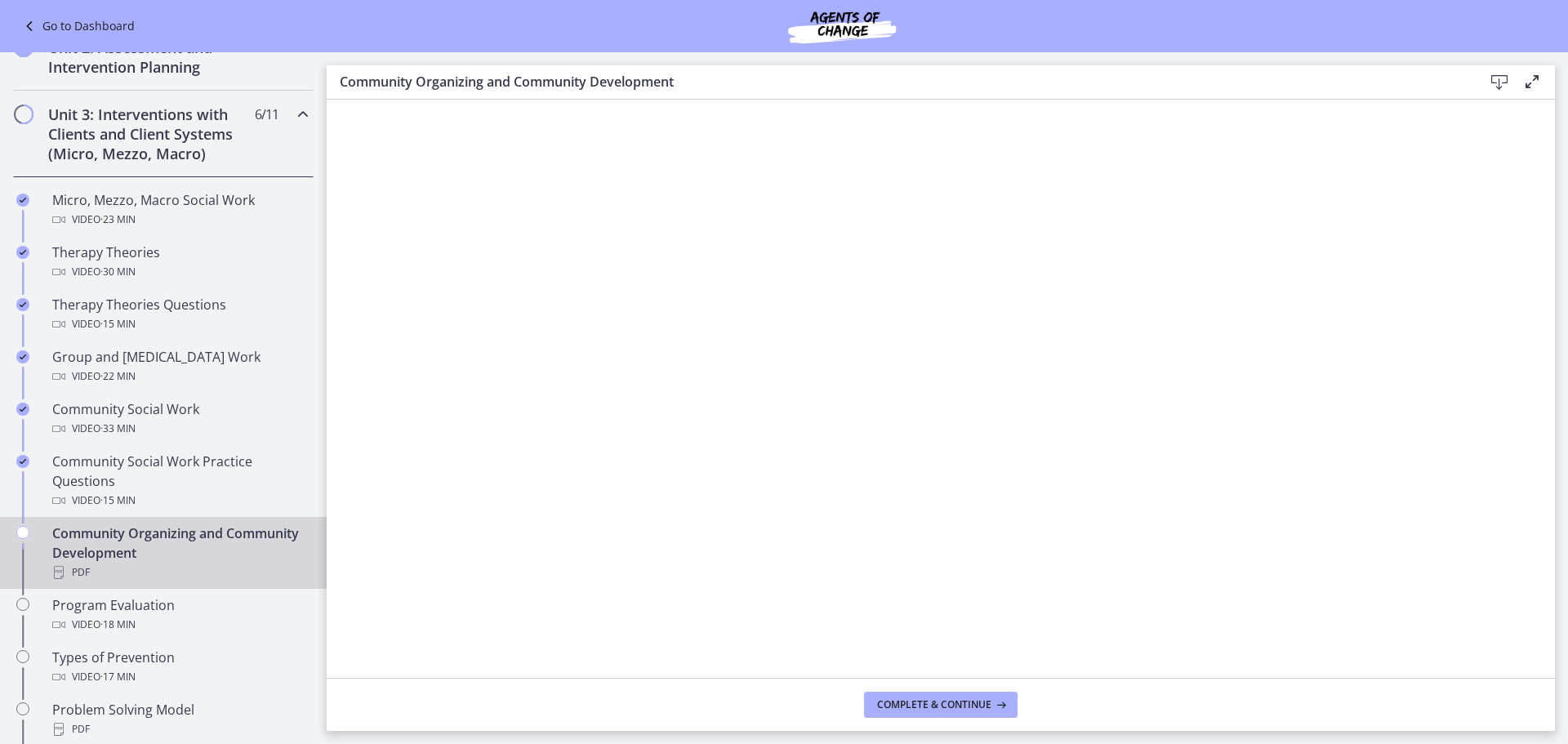
click at [1500, 77] on icon at bounding box center [1500, 83] width 20 height 20
click at [937, 709] on span "Complete & continue" at bounding box center [934, 704] width 114 height 13
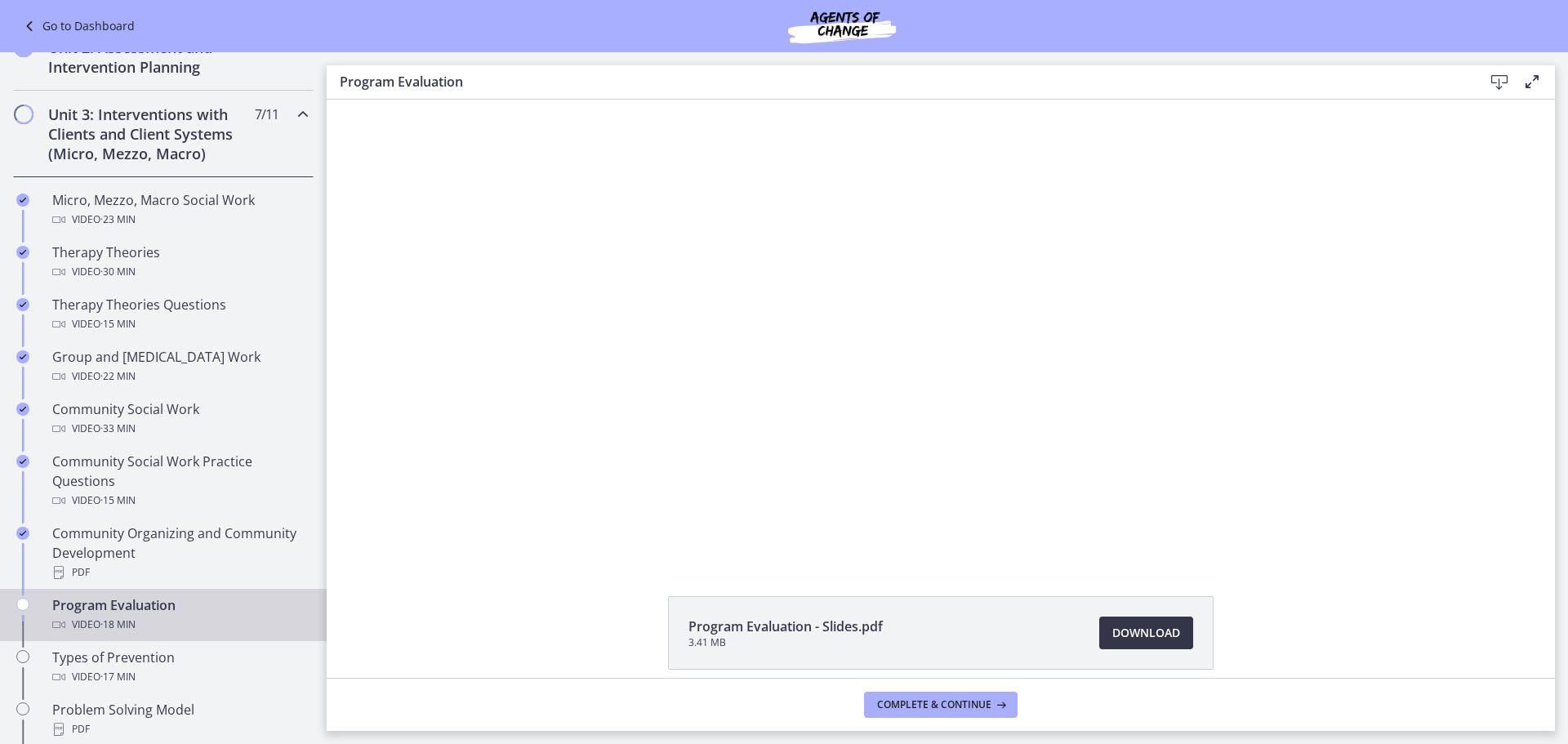
click at [1153, 642] on span "Download Opens in a new window" at bounding box center [1146, 633] width 68 height 20
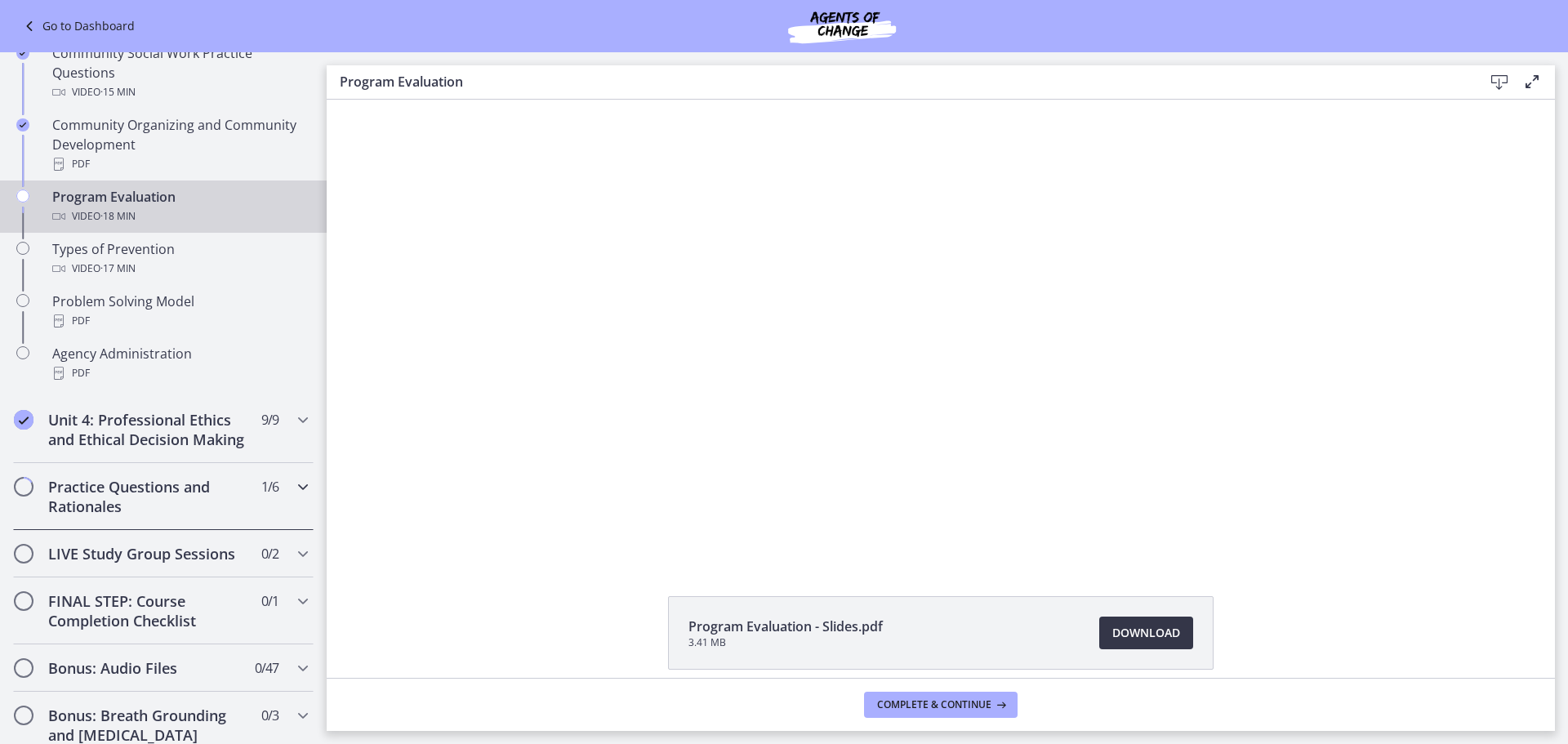
scroll to position [735, 0]
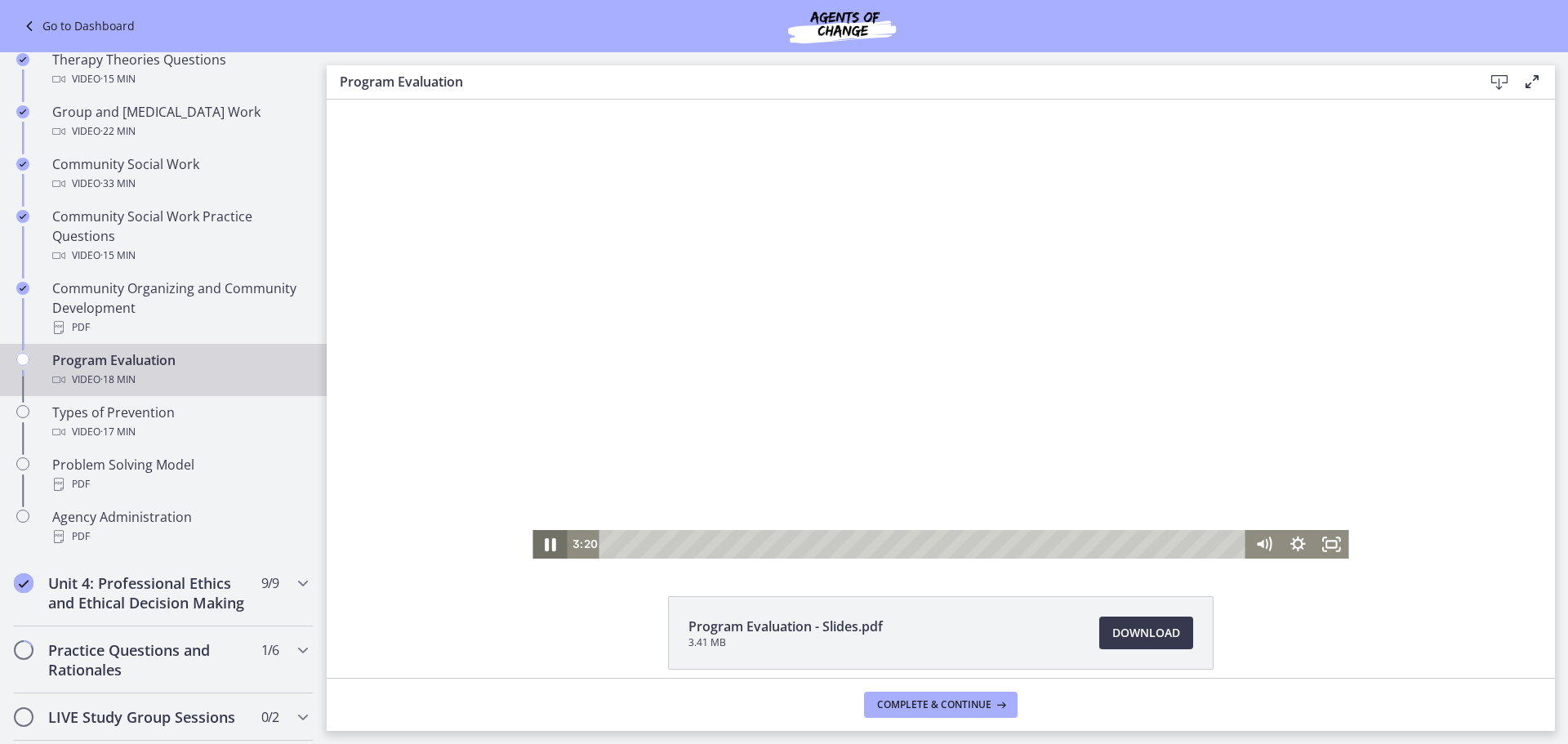
click at [547, 550] on icon "Pause" at bounding box center [550, 544] width 11 height 13
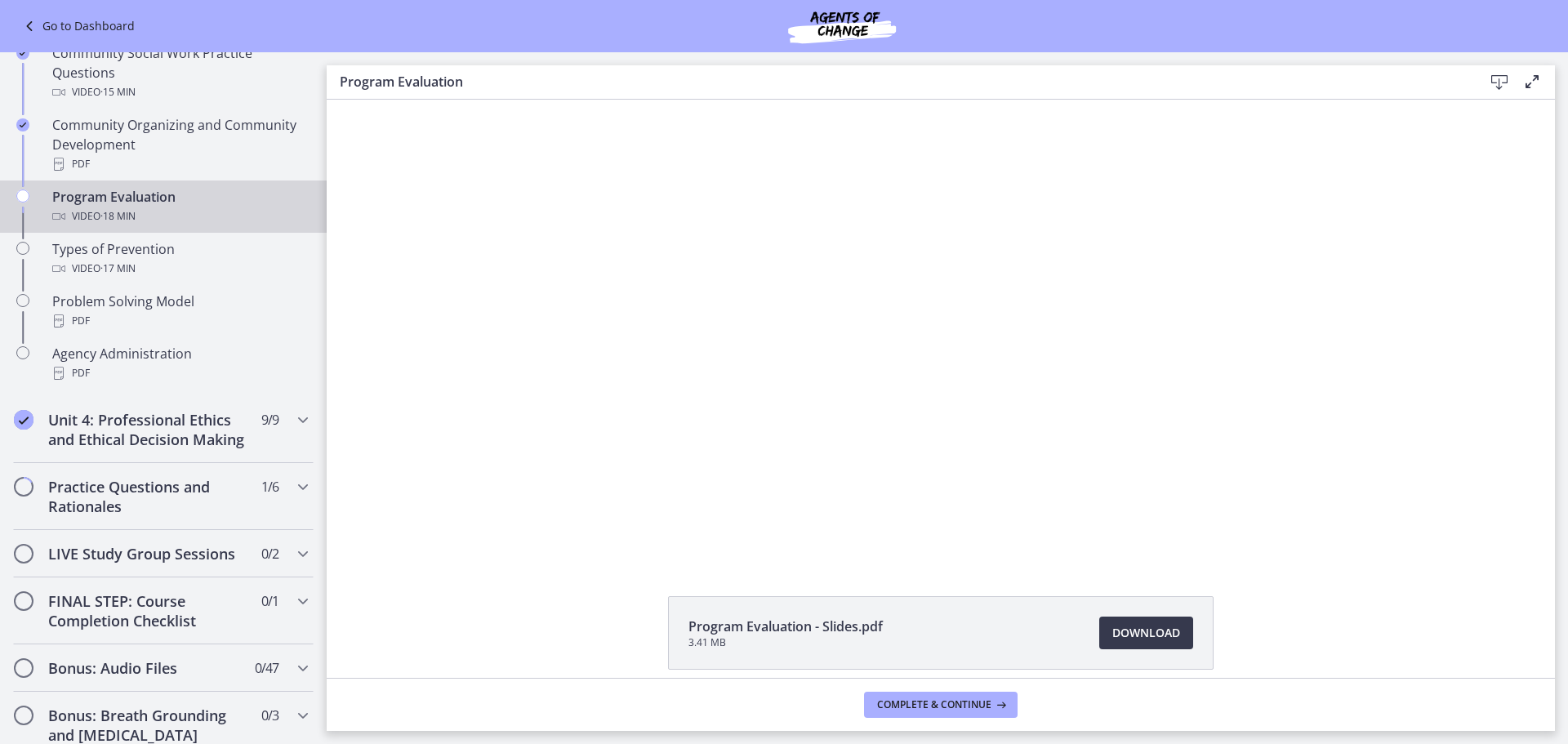
scroll to position [1106, 0]
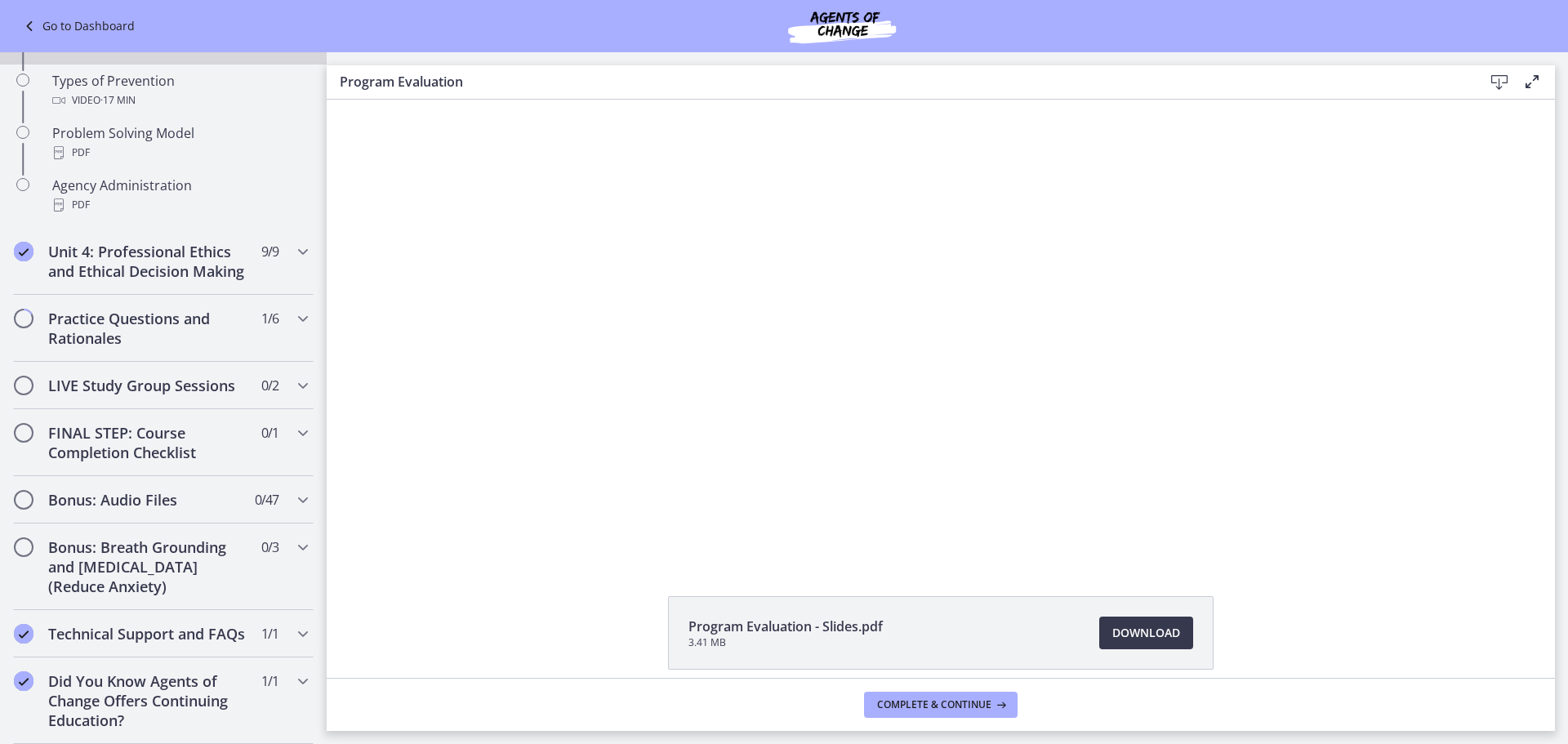
click at [64, 21] on link "Go to Dashboard" at bounding box center [78, 26] width 115 height 20
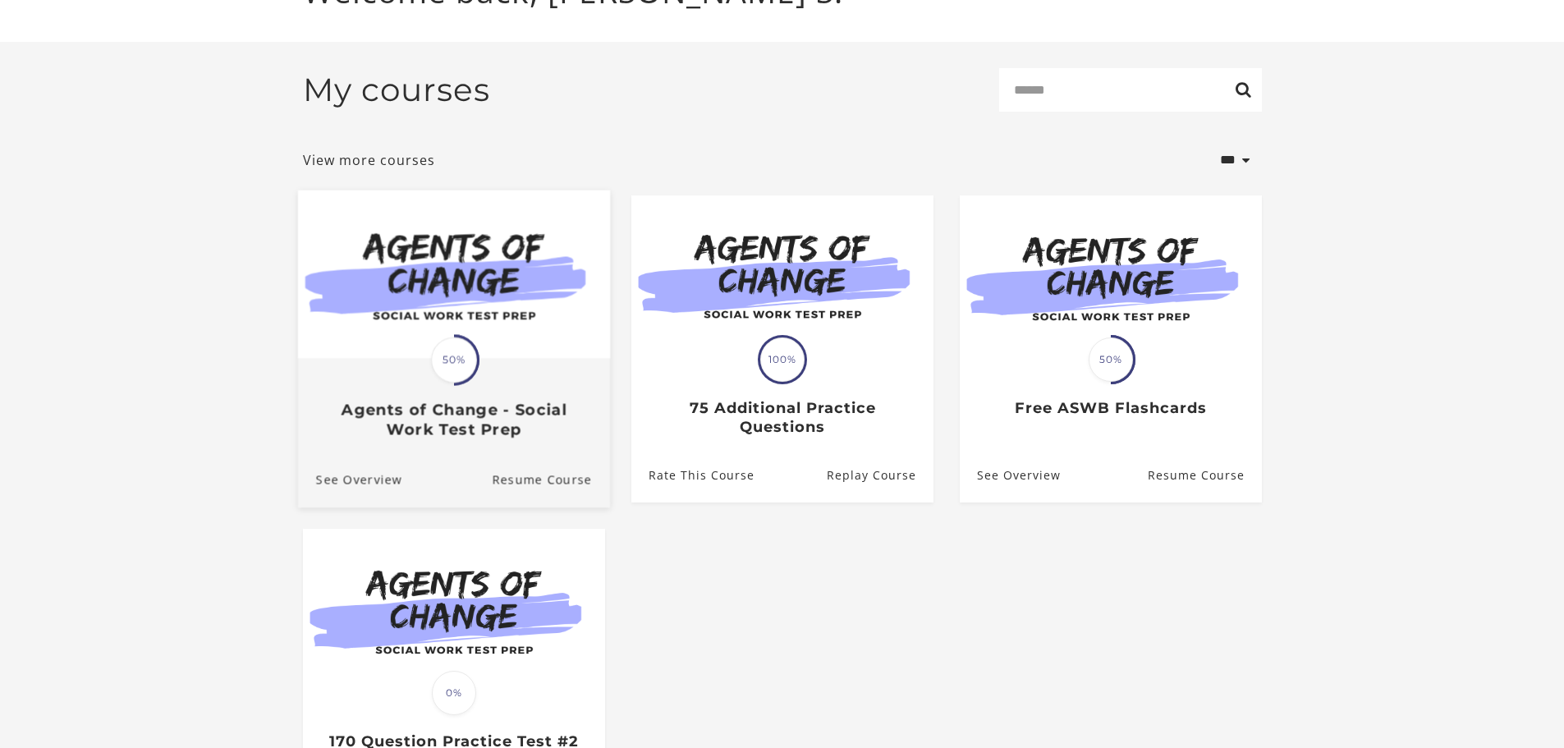
scroll to position [246, 0]
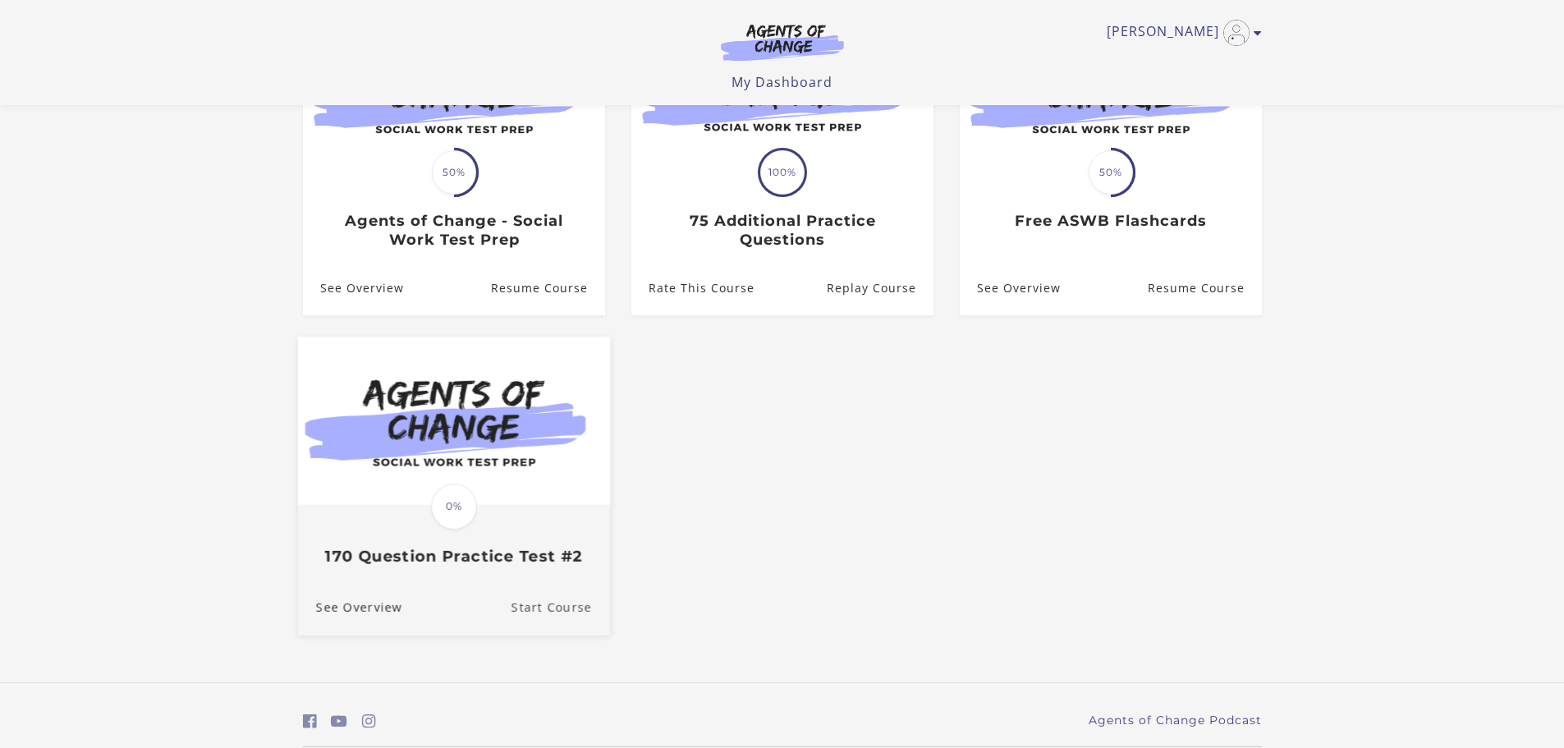
click at [556, 617] on link "Start Course" at bounding box center [560, 607] width 99 height 55
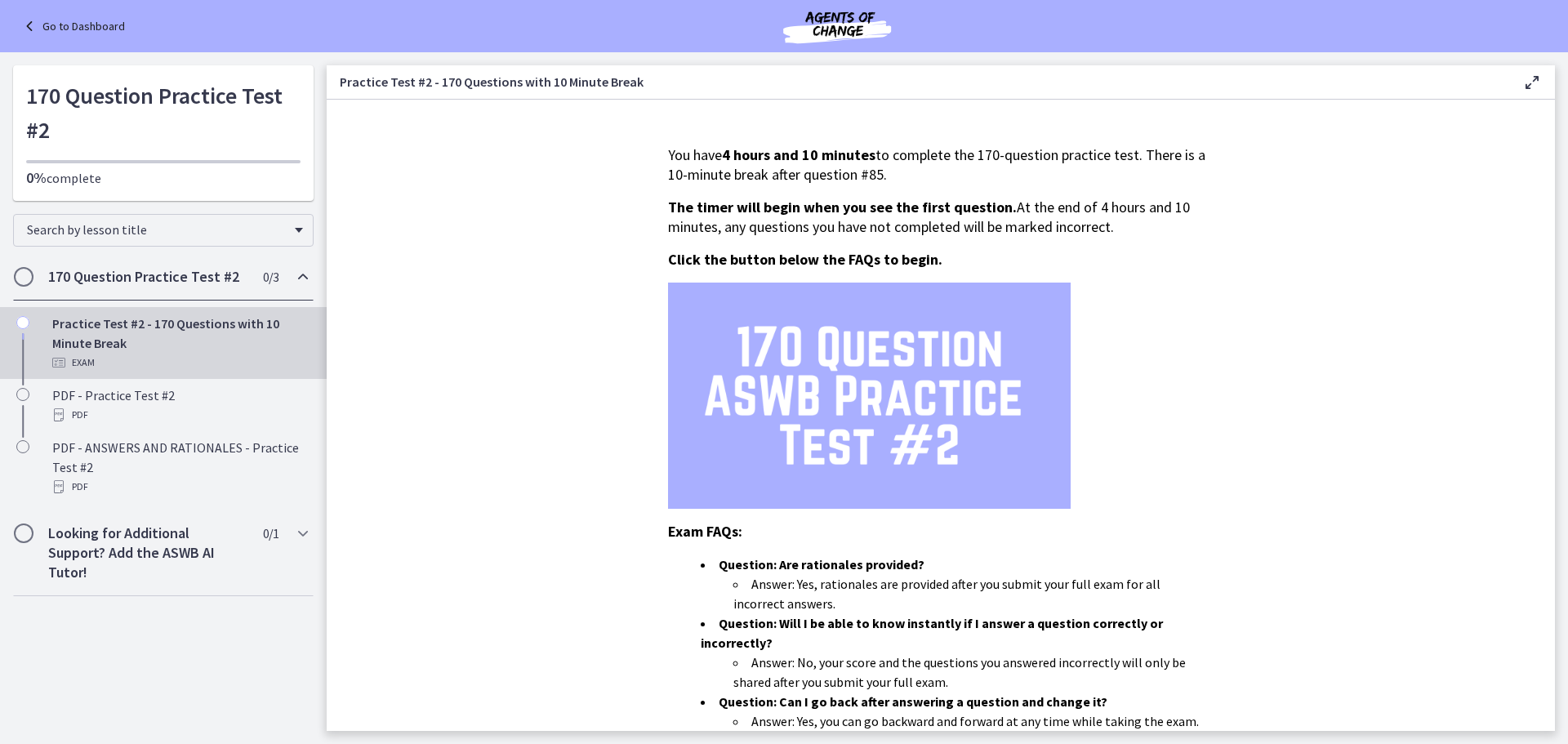
click at [131, 20] on div "Go to Dashboard" at bounding box center [784, 26] width 1568 height 53
click at [95, 29] on link "Go to Dashboard" at bounding box center [73, 26] width 105 height 20
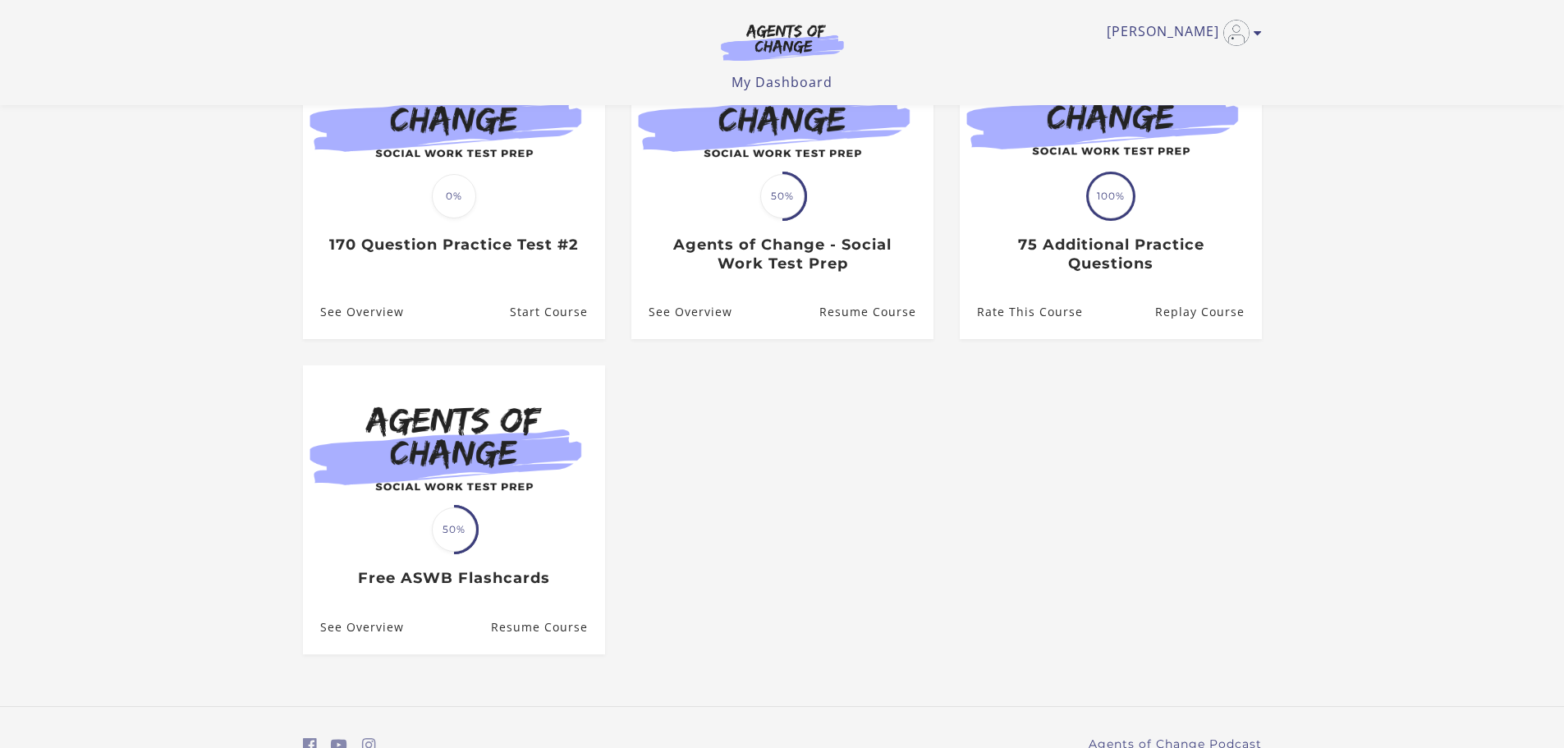
scroll to position [140, 0]
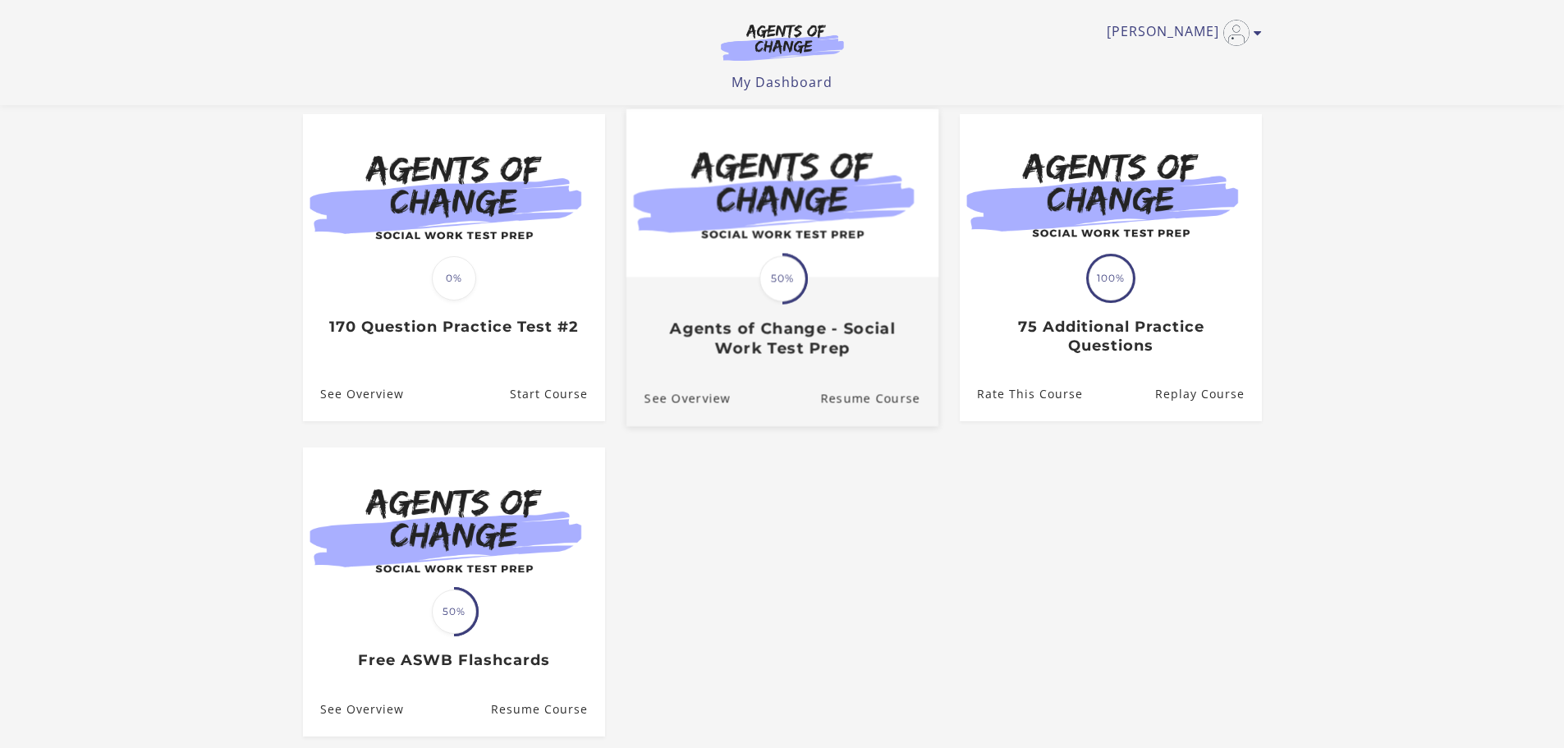
click at [755, 296] on div "Translation missing: en.liquid.partials.dashboard_course_card.progress_descript…" at bounding box center [782, 317] width 312 height 79
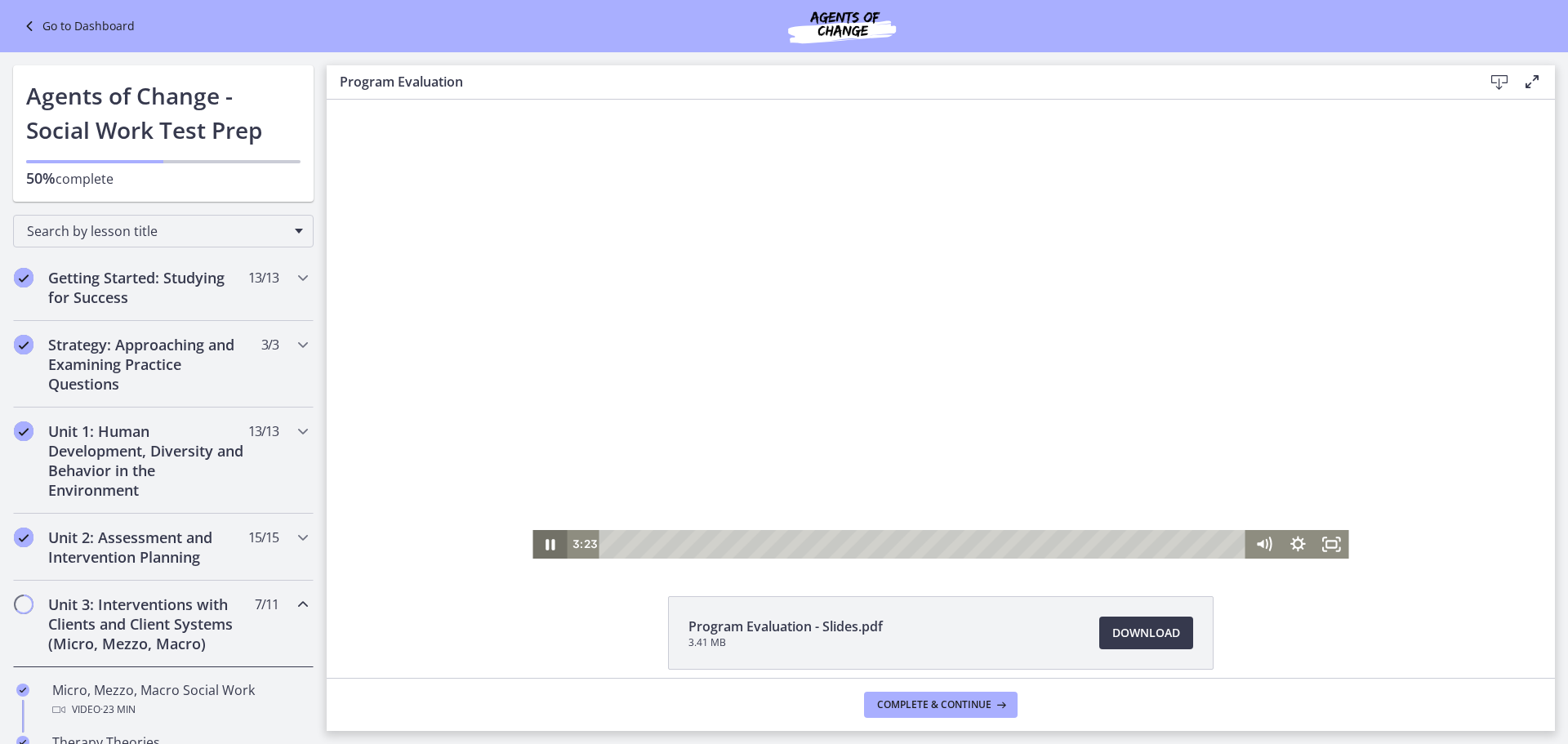
click at [545, 543] on icon "Pause" at bounding box center [549, 544] width 34 height 29
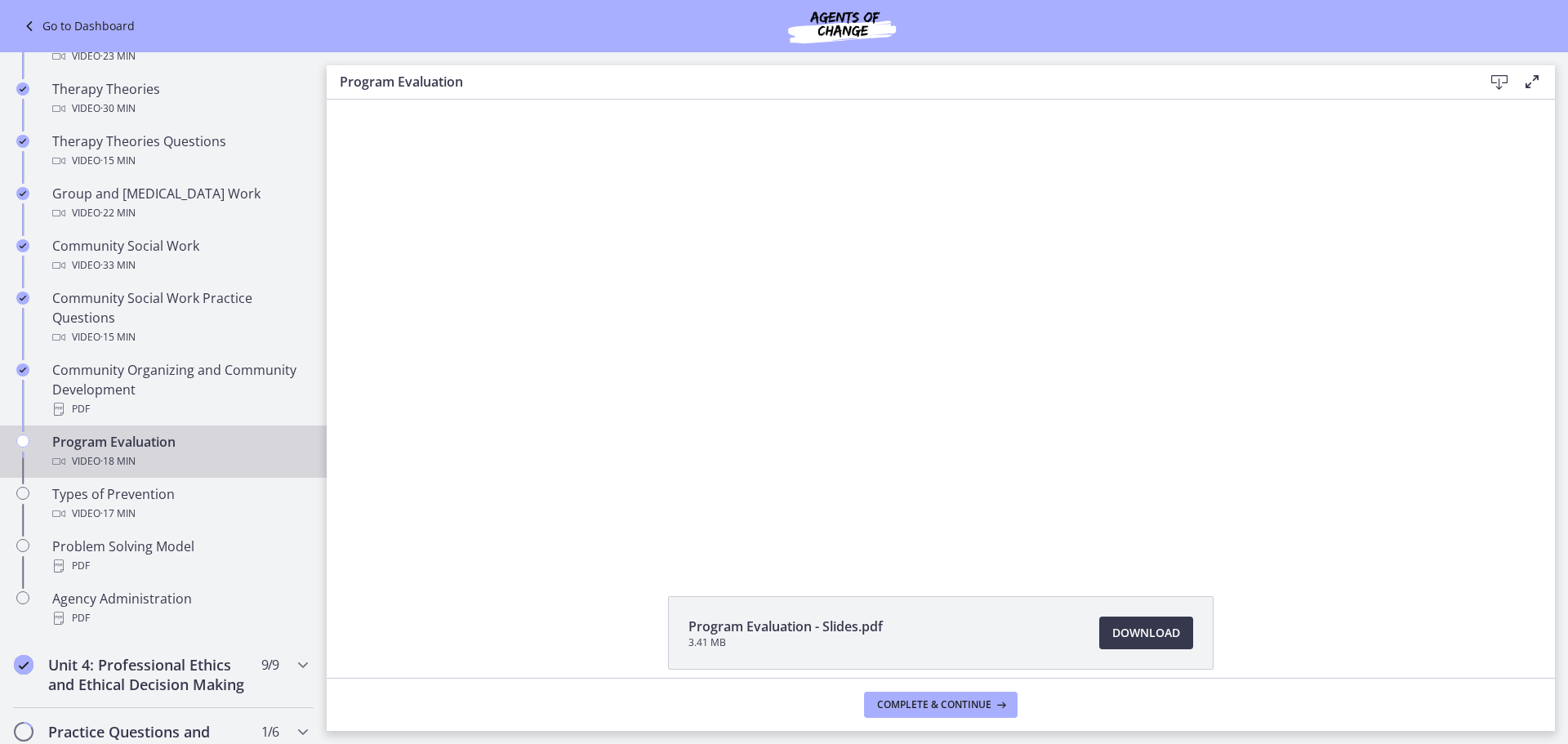
scroll to position [817, 0]
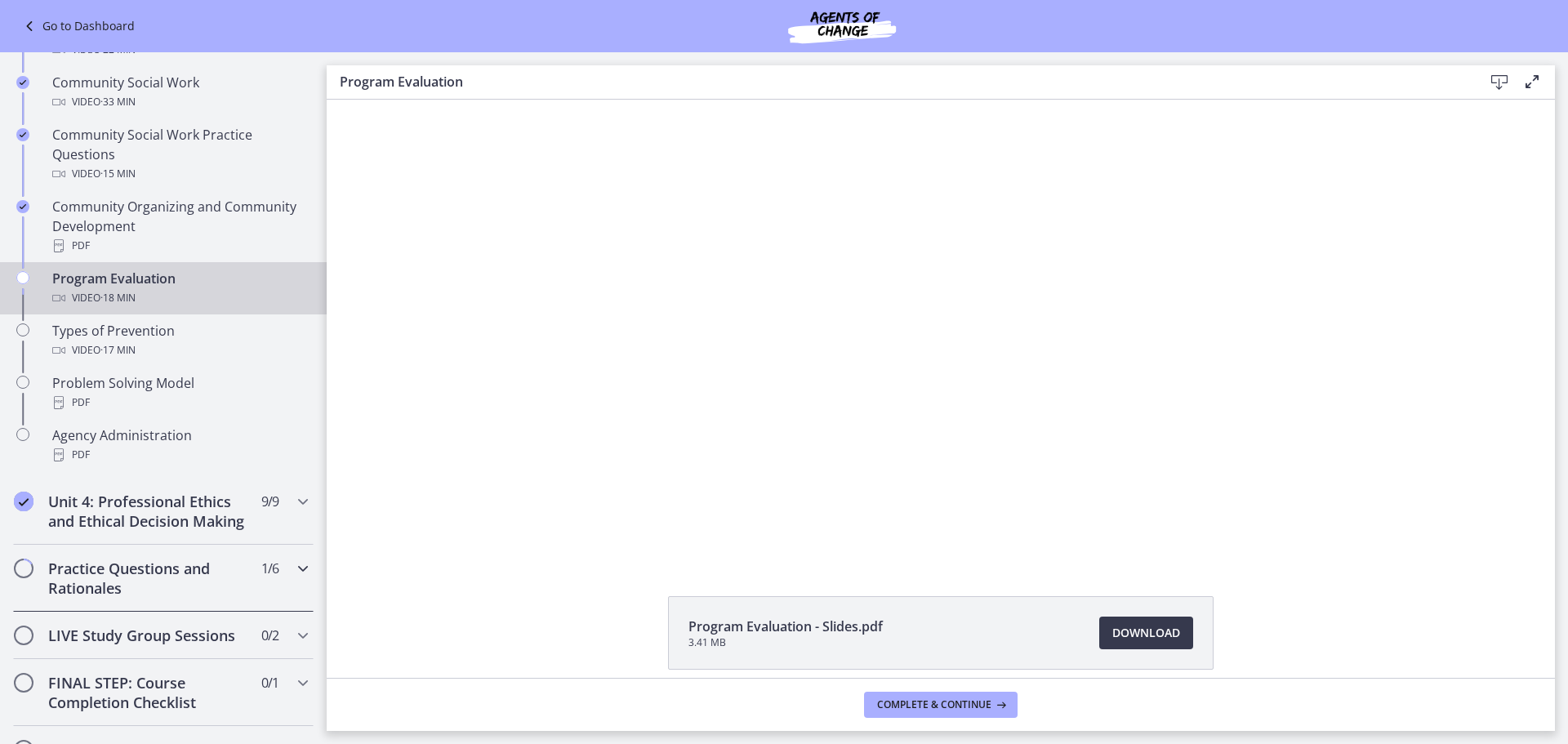
click at [157, 597] on h2 "Practice Questions and Rationales" at bounding box center [147, 578] width 199 height 39
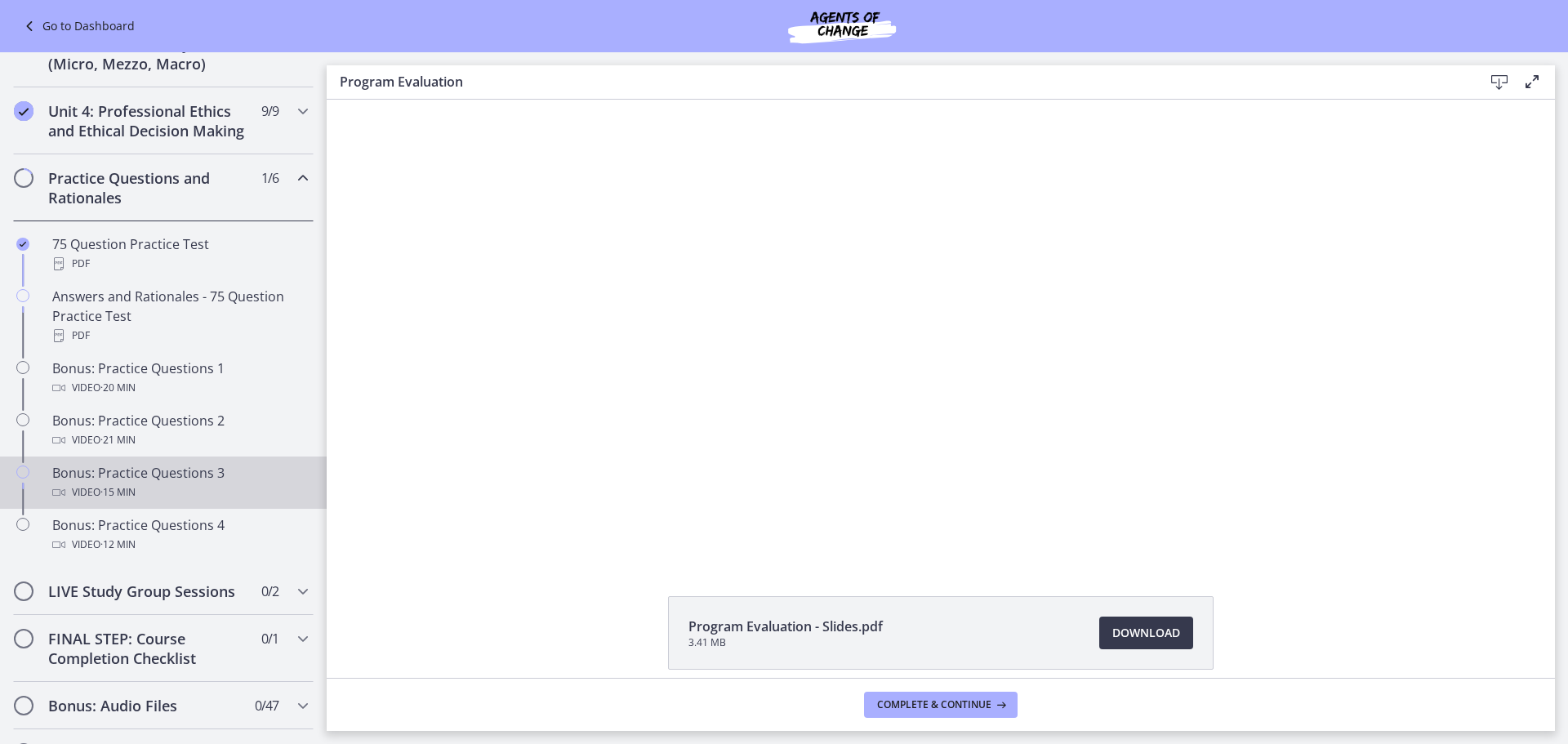
scroll to position [498, 0]
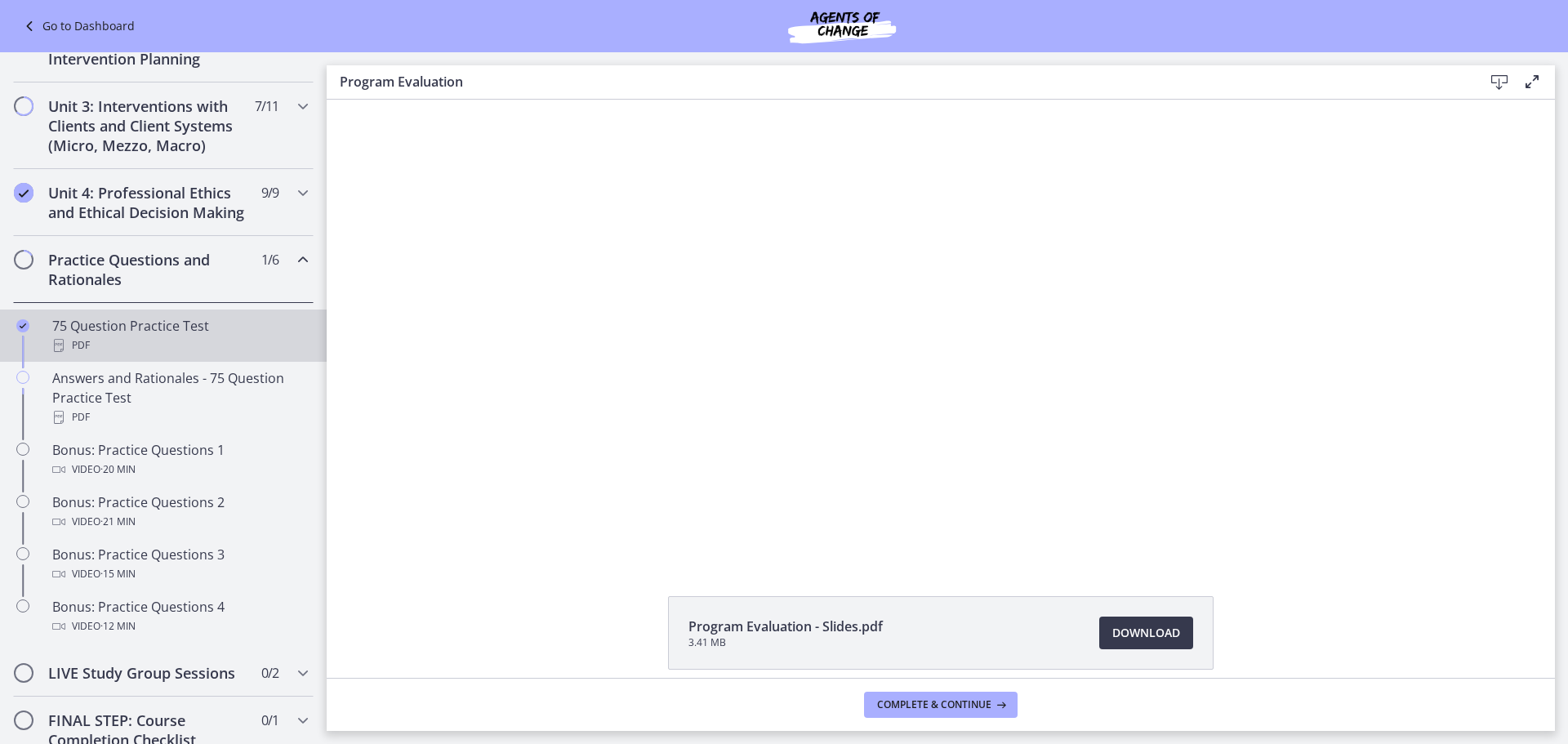
click at [173, 348] on div "75 Question Practice Test PDF" at bounding box center [180, 335] width 255 height 39
